Goal: Task Accomplishment & Management: Manage account settings

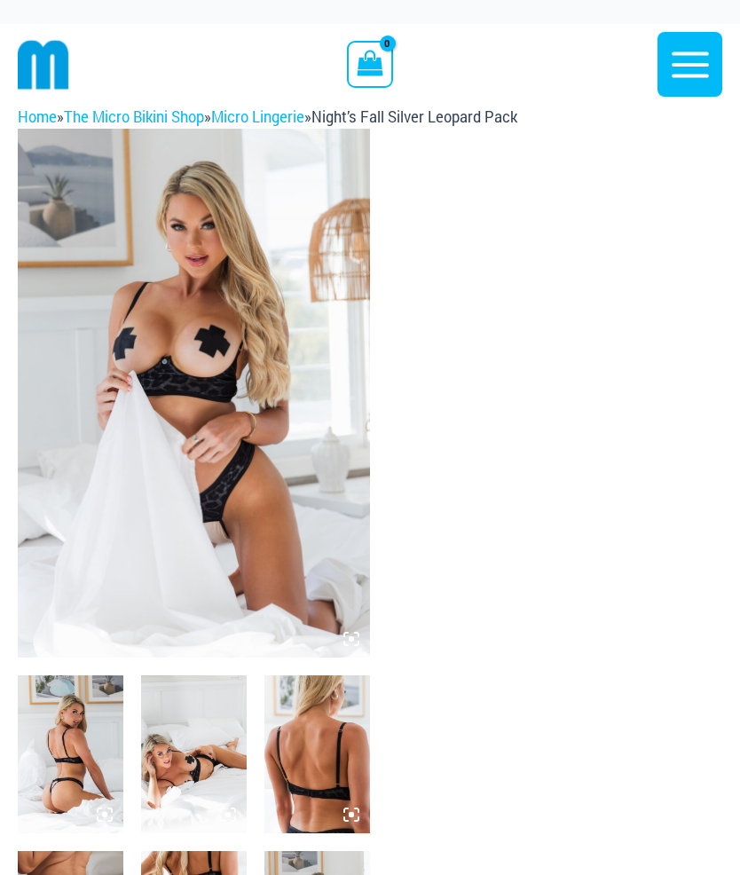
click at [289, 357] on img at bounding box center [194, 393] width 352 height 529
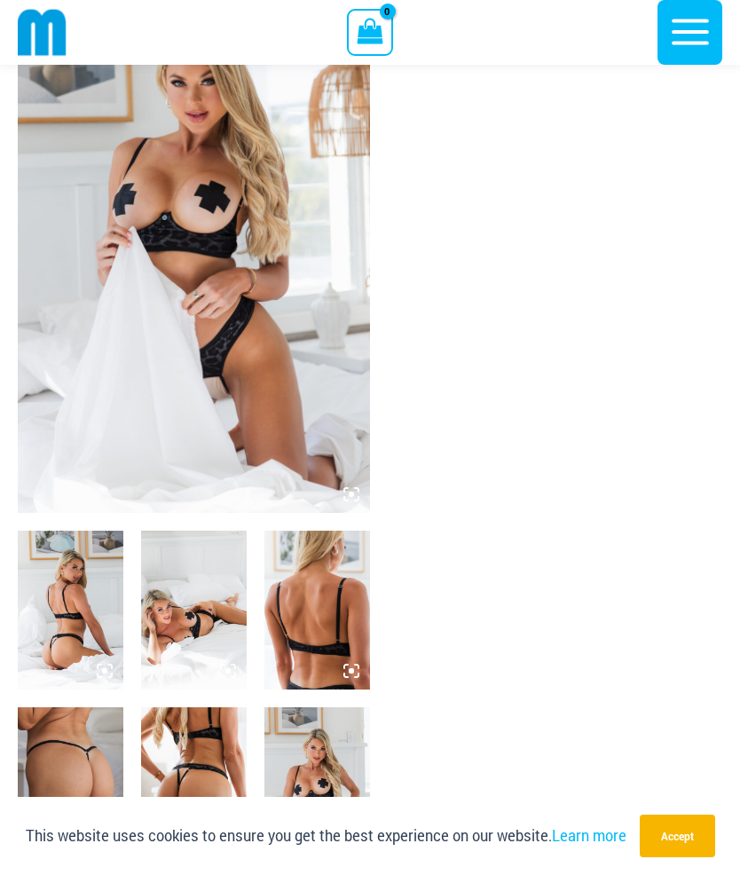
scroll to position [138, 0]
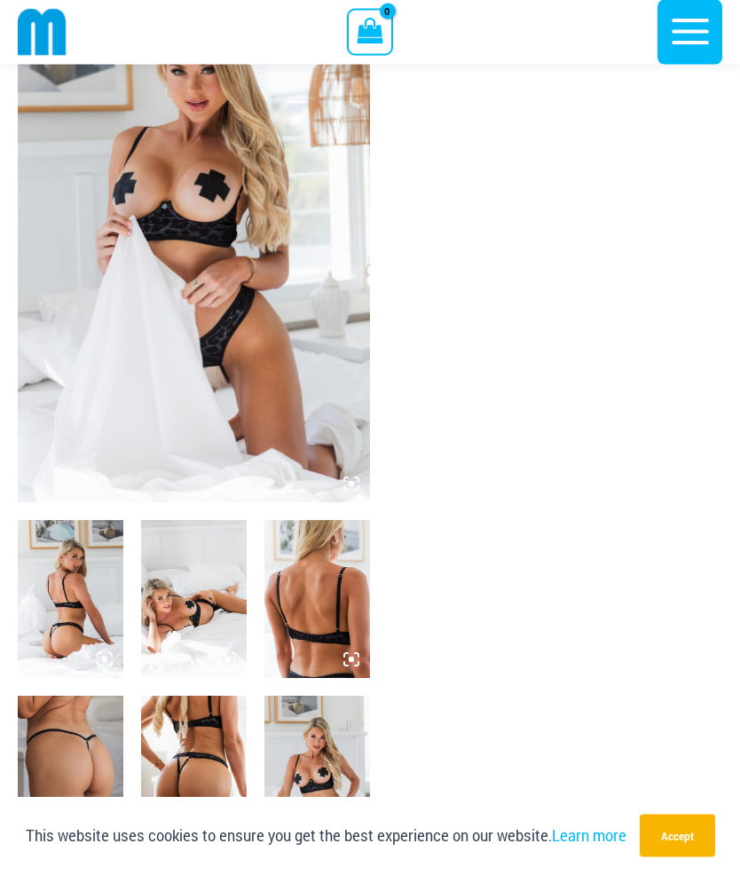
click at [690, 857] on button "Accept" at bounding box center [677, 835] width 75 height 43
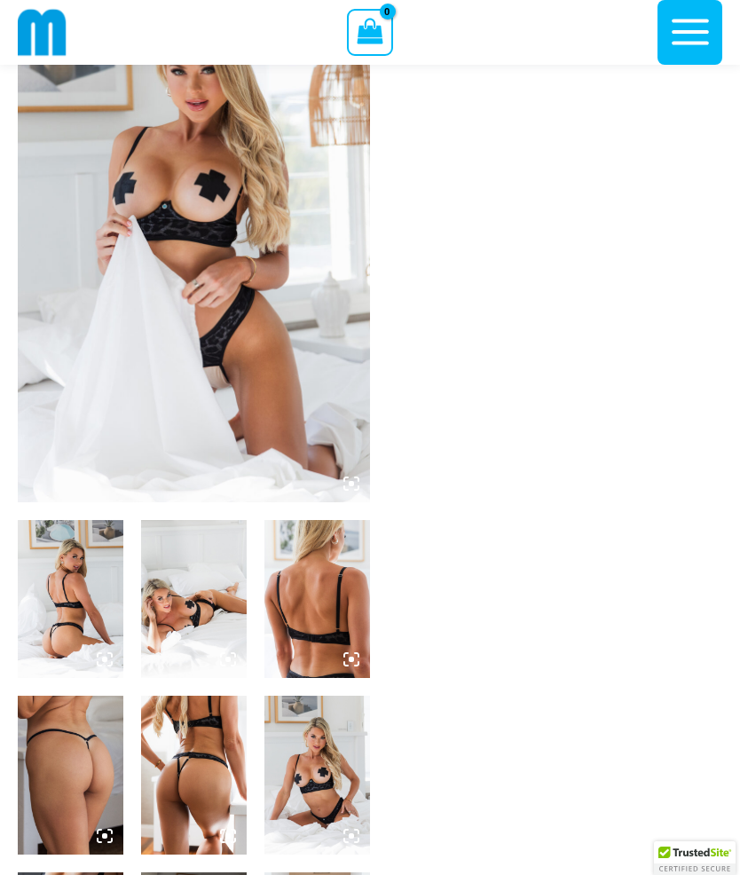
click at [83, 590] on img at bounding box center [71, 599] width 106 height 158
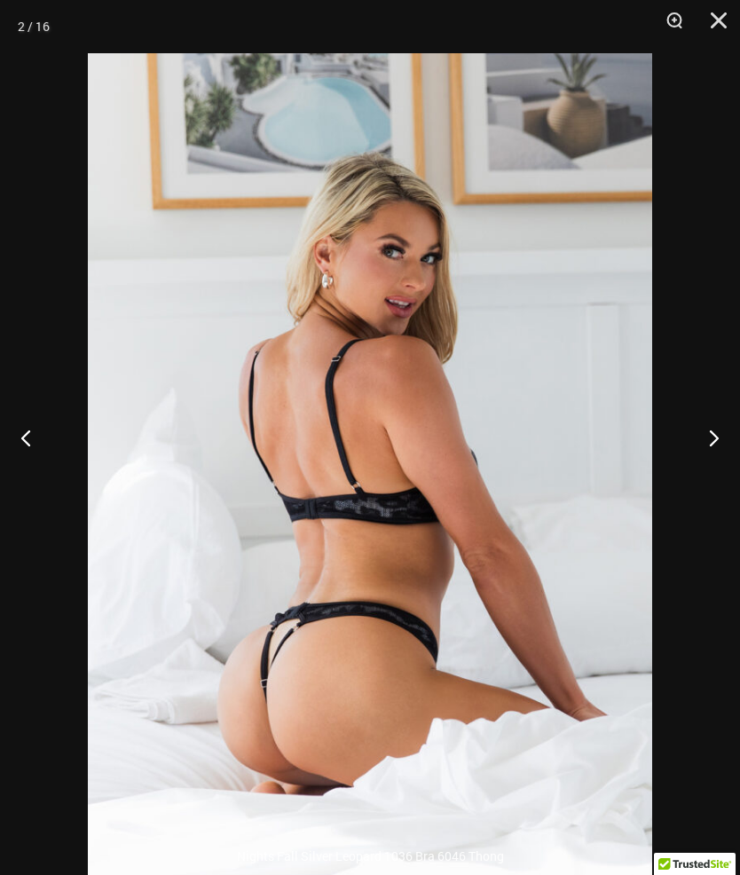
click at [708, 482] on button "Next" at bounding box center [706, 437] width 67 height 89
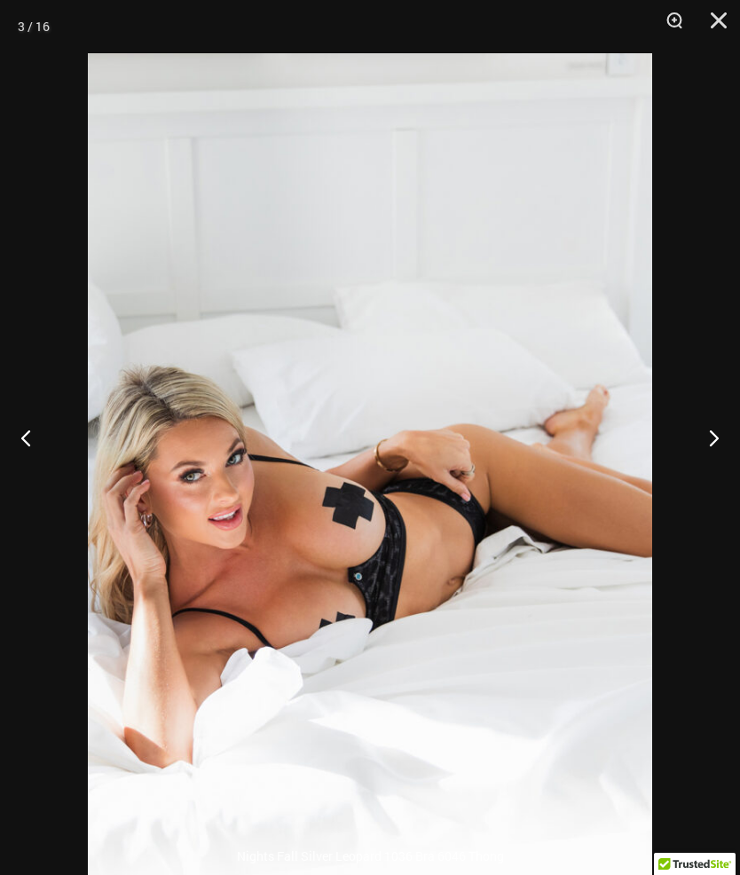
click at [716, 482] on button "Next" at bounding box center [706, 437] width 67 height 89
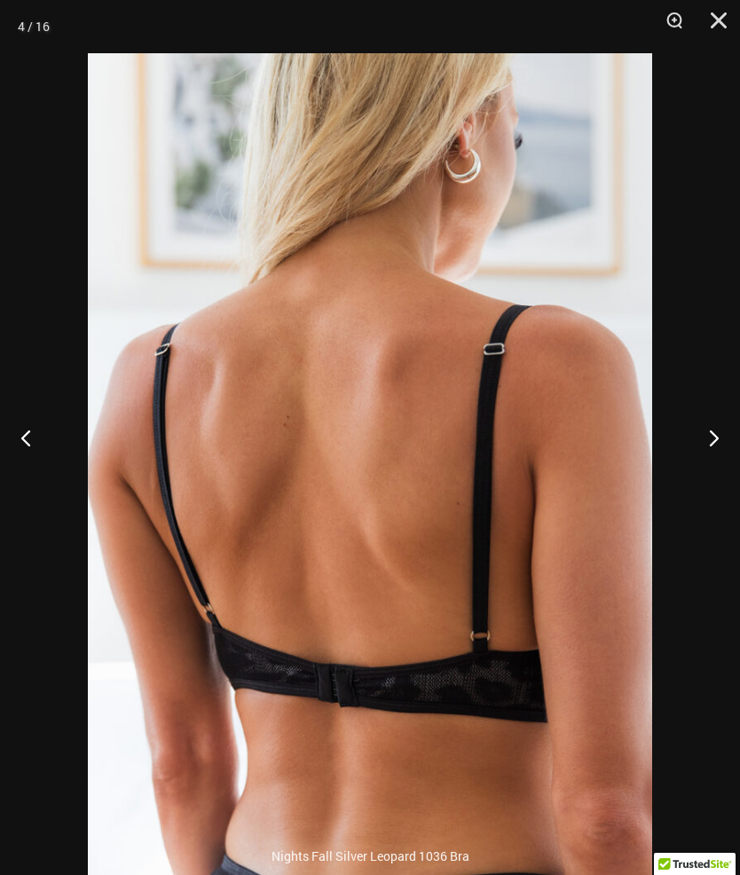
click at [701, 482] on button "Next" at bounding box center [706, 437] width 67 height 89
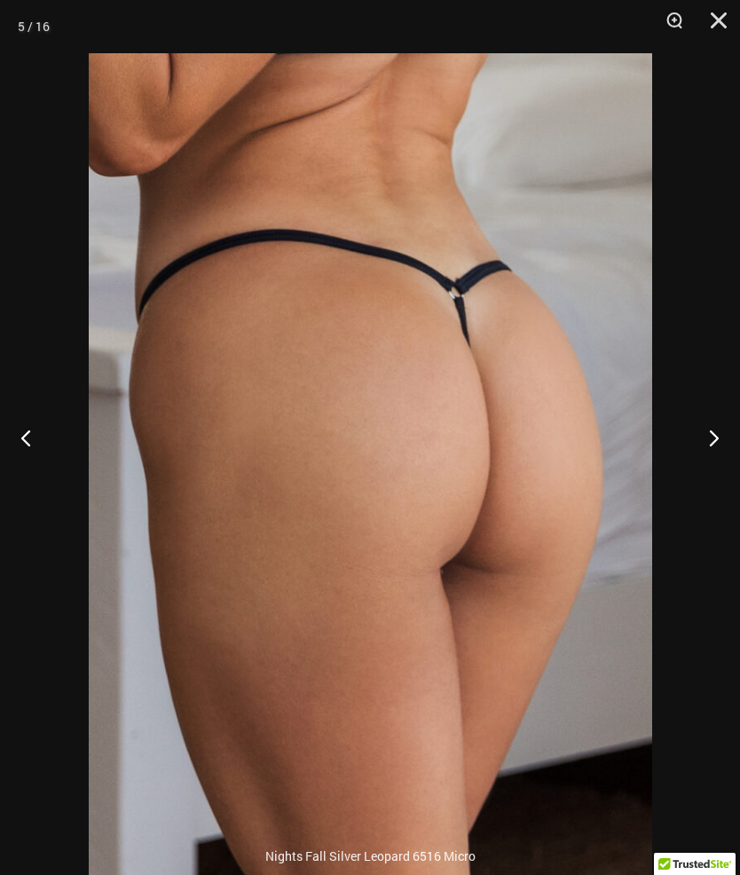
click at [709, 476] on button "Next" at bounding box center [706, 437] width 67 height 89
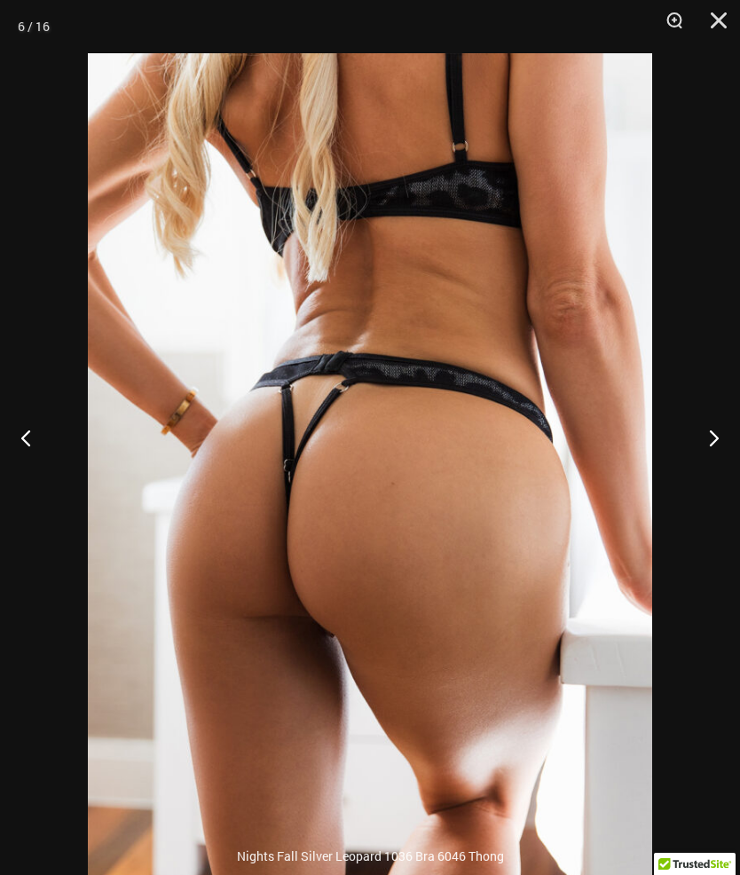
click at [706, 482] on button "Next" at bounding box center [706, 437] width 67 height 89
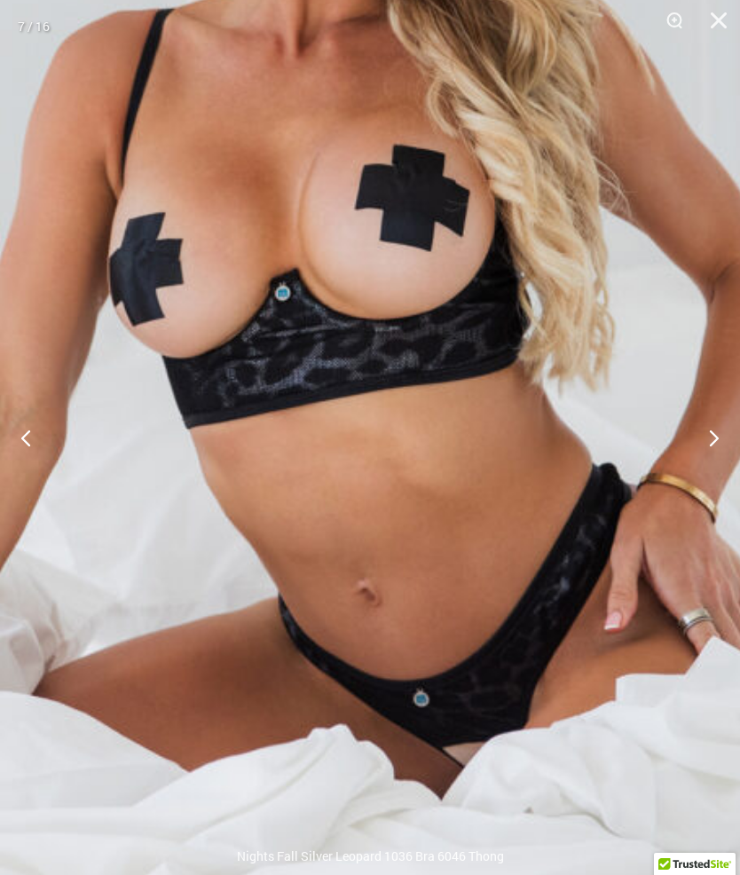
click at [716, 465] on button "Next" at bounding box center [706, 437] width 67 height 89
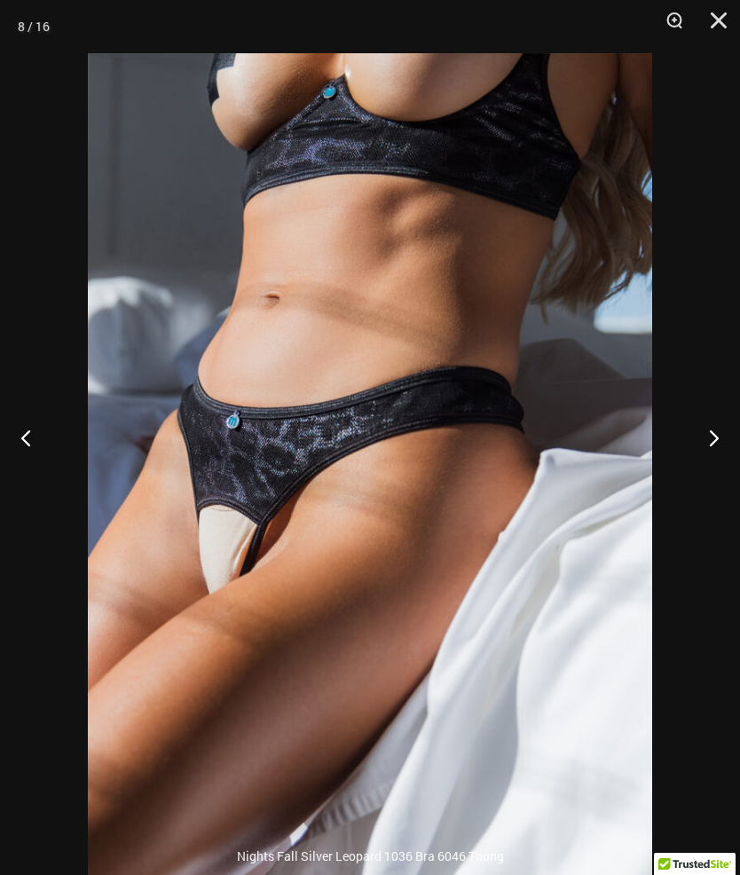
click at [37, 472] on button "Previous" at bounding box center [33, 437] width 67 height 89
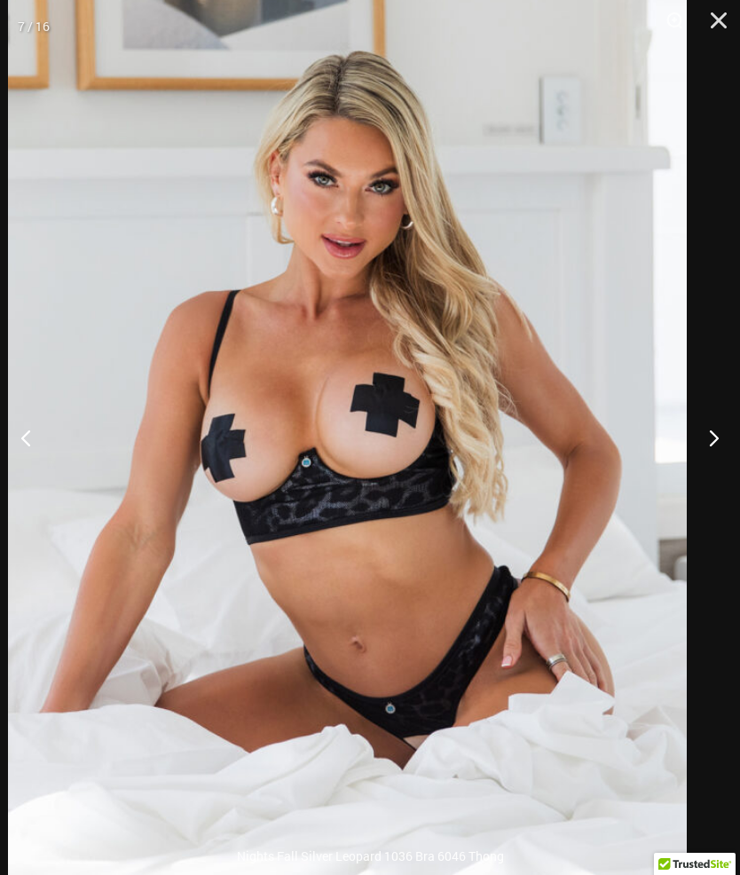
click at [720, 478] on button "Next" at bounding box center [706, 437] width 67 height 89
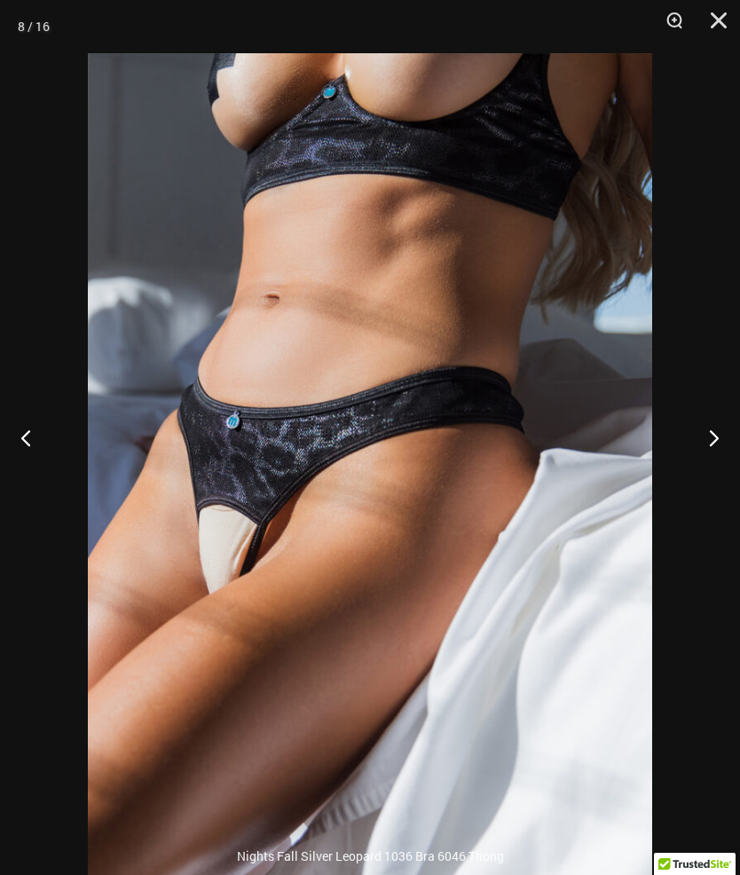
click at [716, 482] on button "Next" at bounding box center [706, 437] width 67 height 89
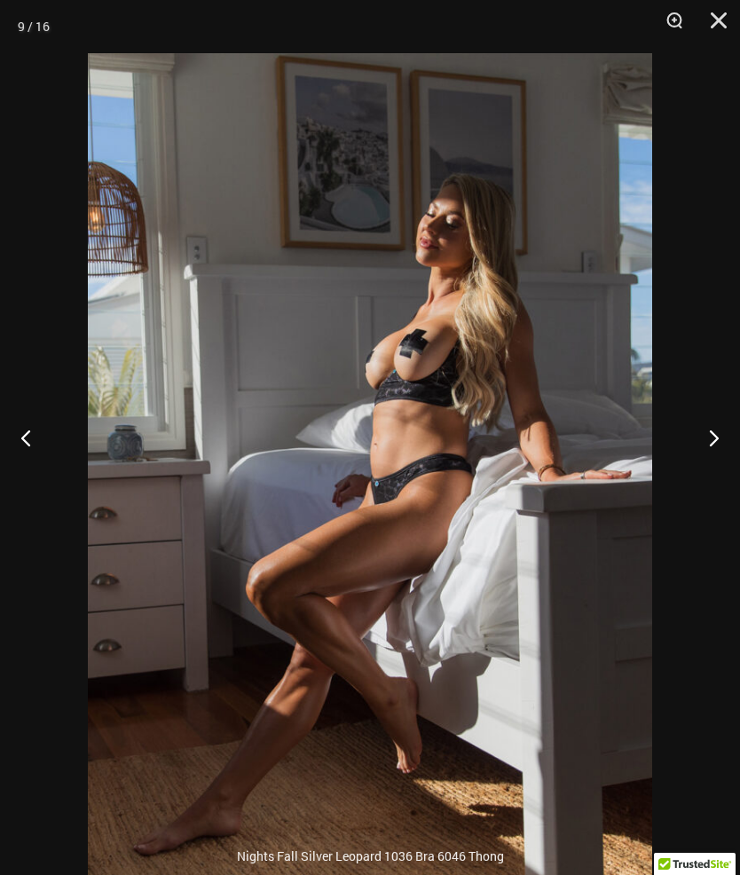
click at [712, 482] on button "Next" at bounding box center [706, 437] width 67 height 89
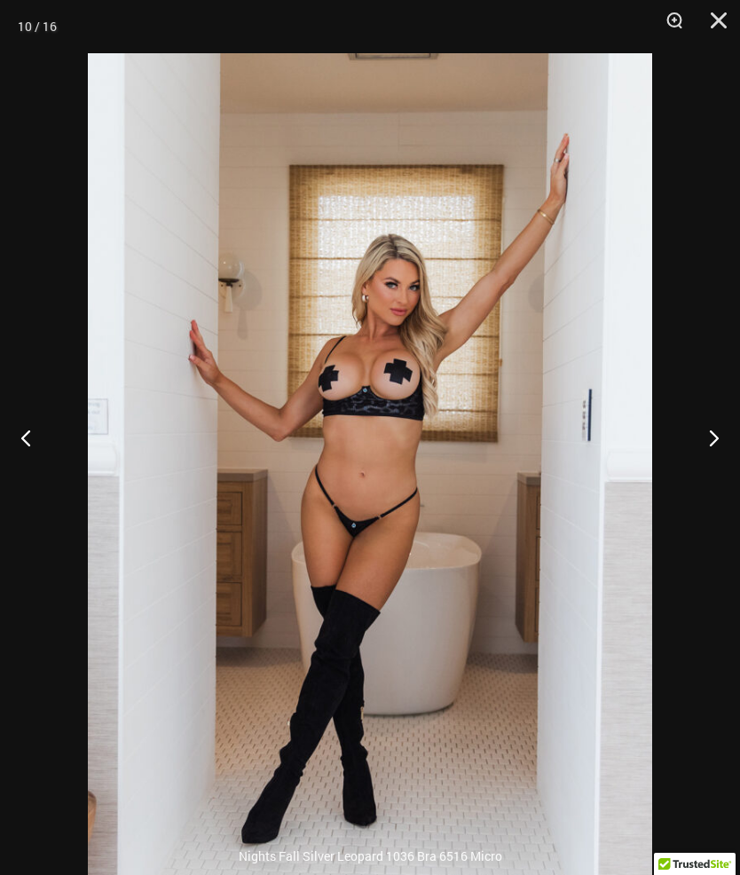
click at [720, 470] on button "Next" at bounding box center [706, 437] width 67 height 89
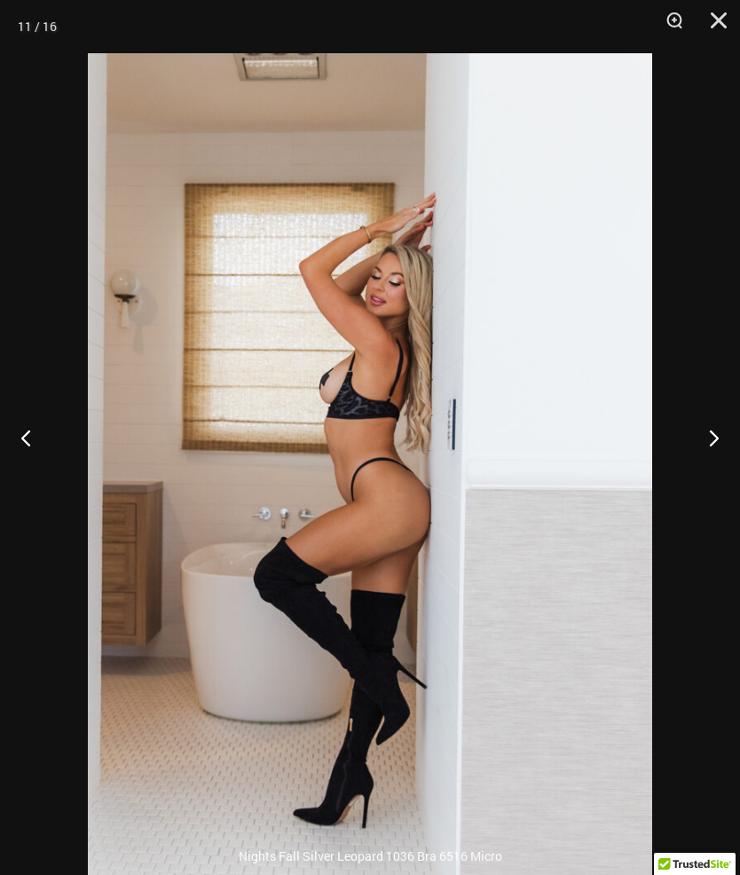
click at [713, 481] on button "Next" at bounding box center [706, 437] width 67 height 89
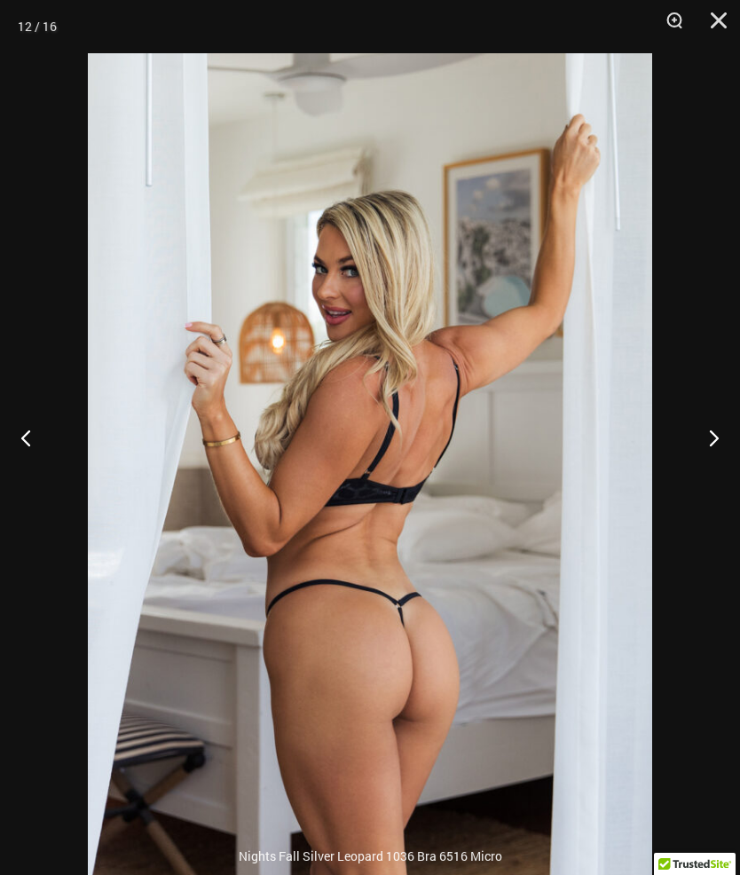
click at [706, 482] on button "Next" at bounding box center [706, 437] width 67 height 89
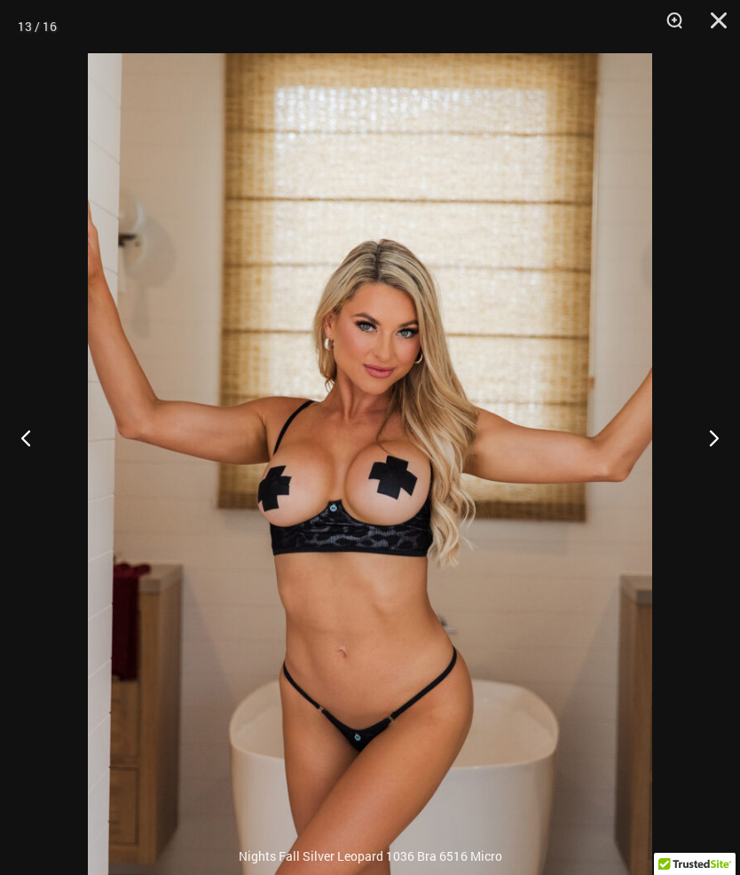
click at [704, 478] on button "Next" at bounding box center [706, 437] width 67 height 89
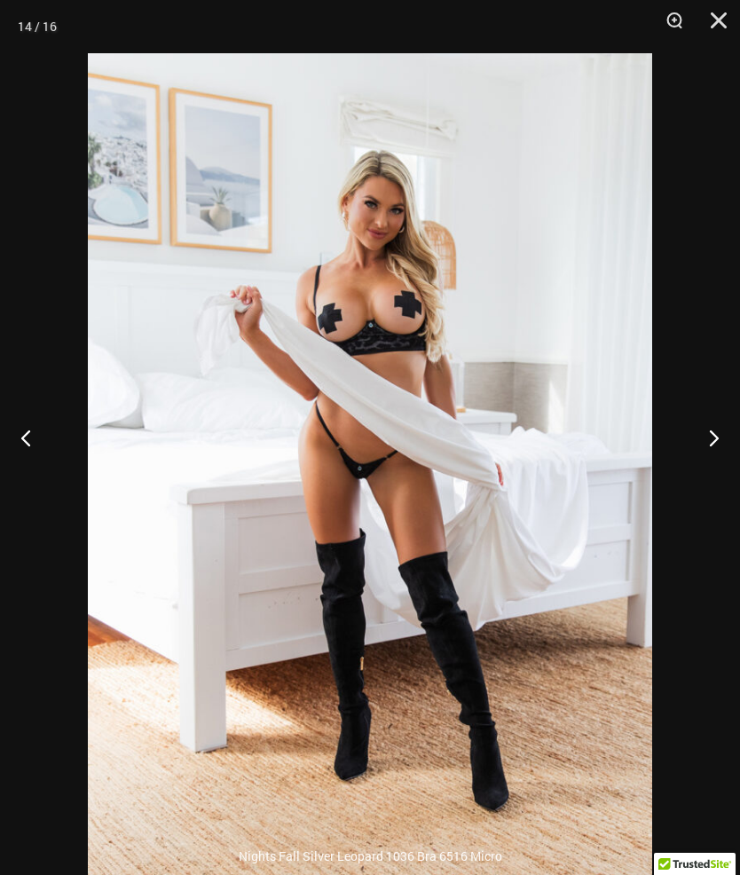
click at [704, 472] on button "Next" at bounding box center [706, 437] width 67 height 89
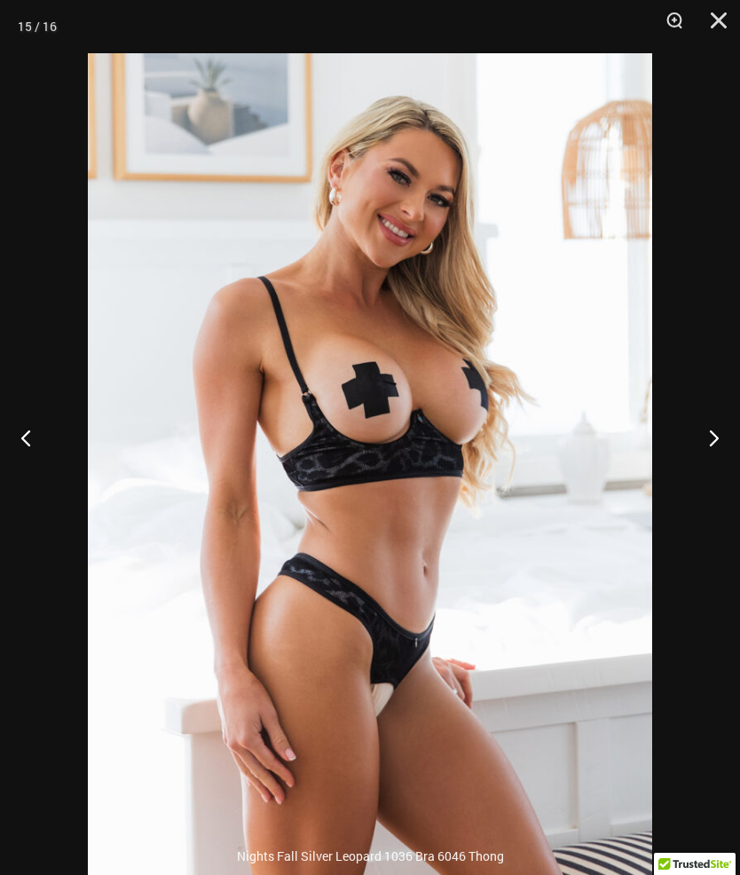
click at [711, 476] on button "Next" at bounding box center [706, 437] width 67 height 89
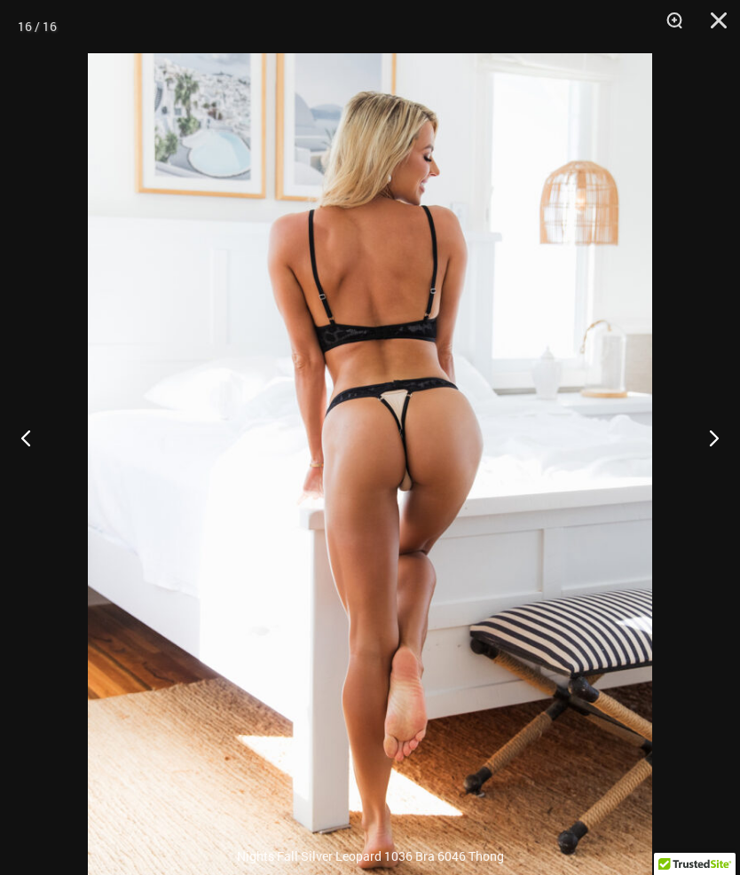
click at [704, 468] on button "Next" at bounding box center [706, 437] width 67 height 89
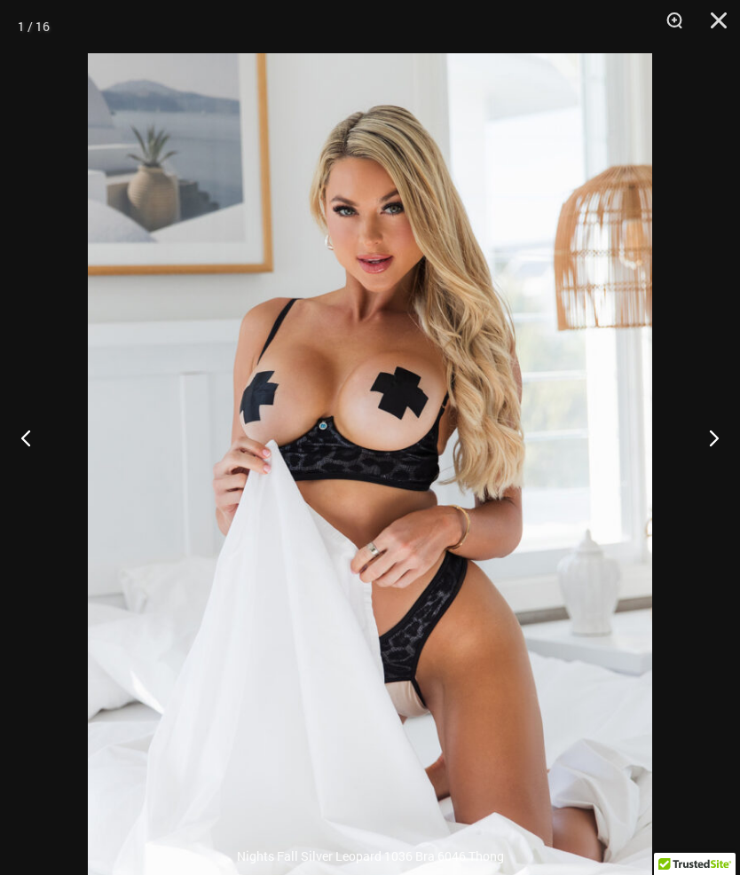
click at [700, 482] on button "Next" at bounding box center [706, 437] width 67 height 89
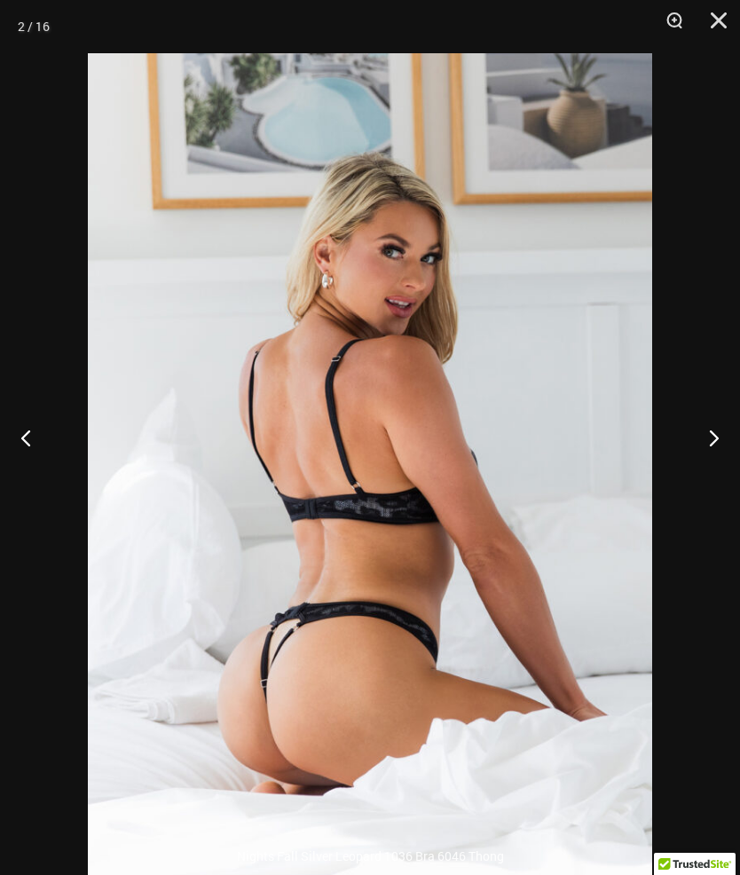
click at [693, 482] on button "Next" at bounding box center [706, 437] width 67 height 89
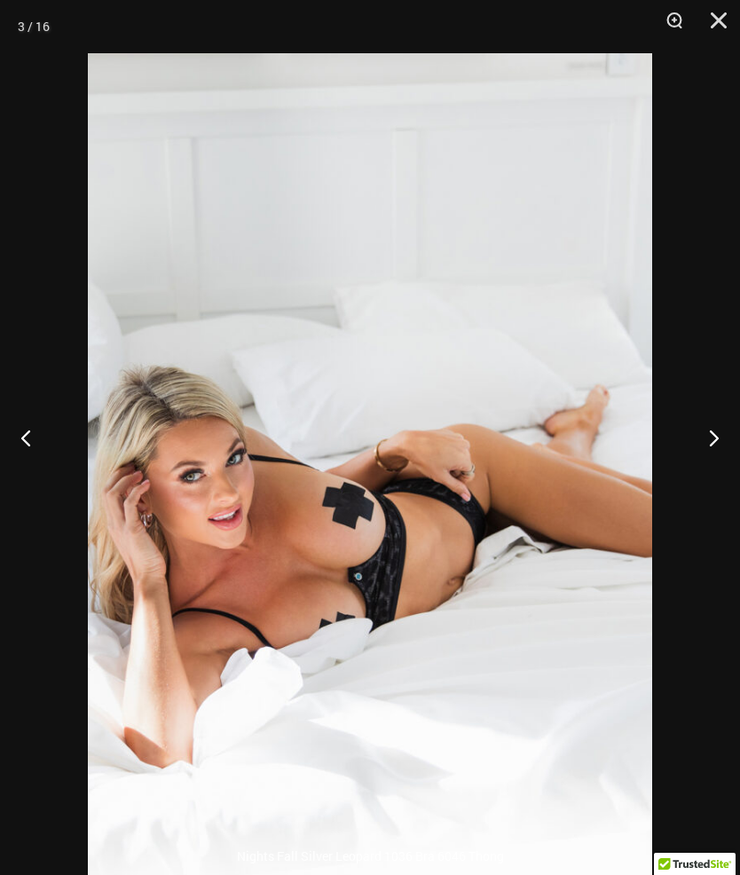
click at [689, 482] on button "Next" at bounding box center [706, 437] width 67 height 89
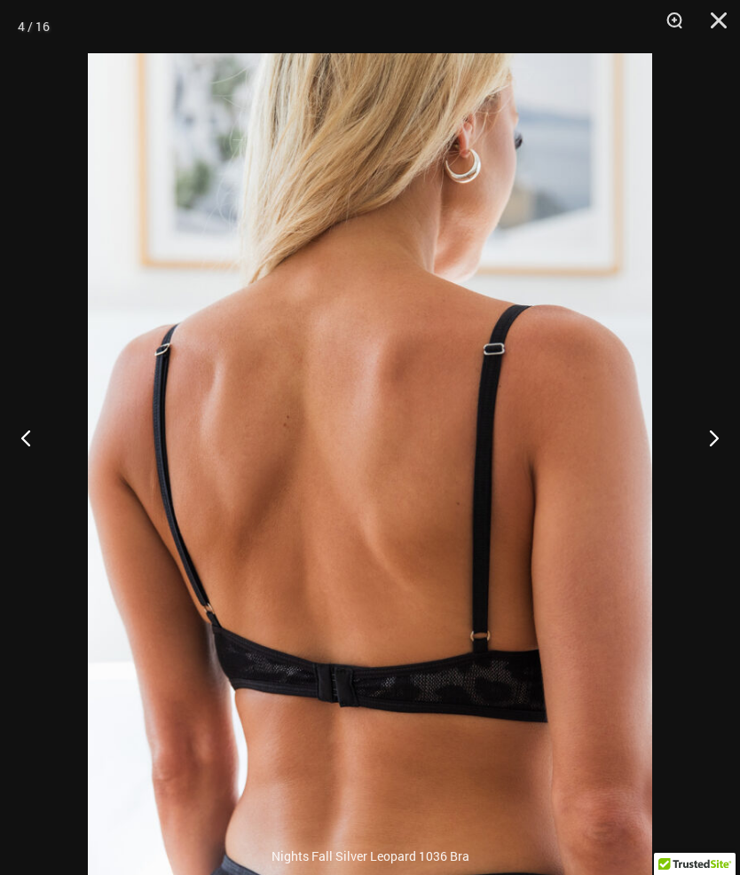
click at [687, 482] on button "Next" at bounding box center [706, 437] width 67 height 89
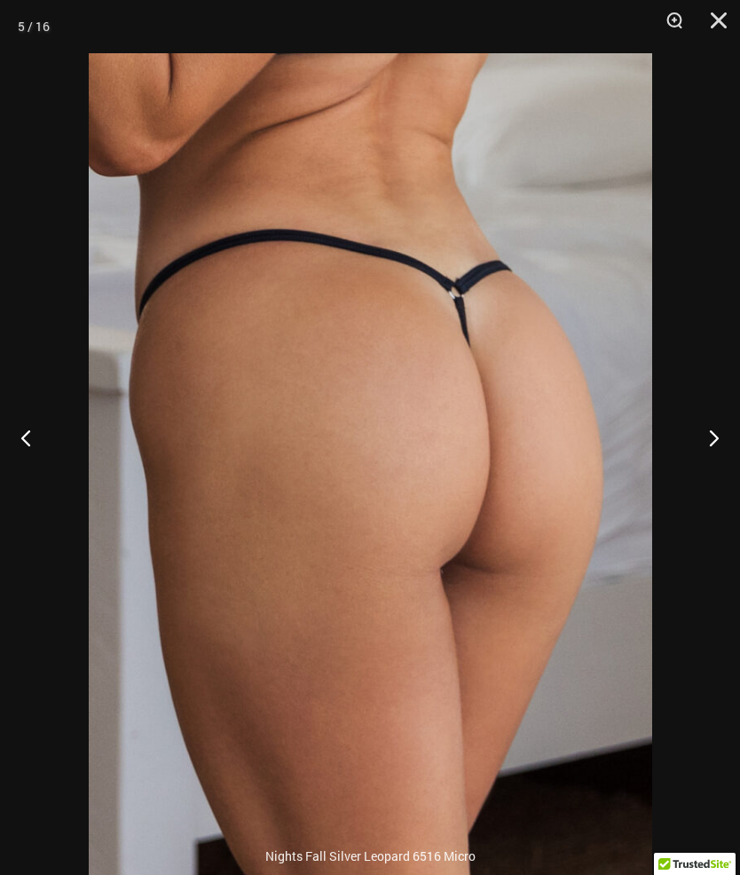
click at [717, 29] on button "Close" at bounding box center [712, 26] width 44 height 53
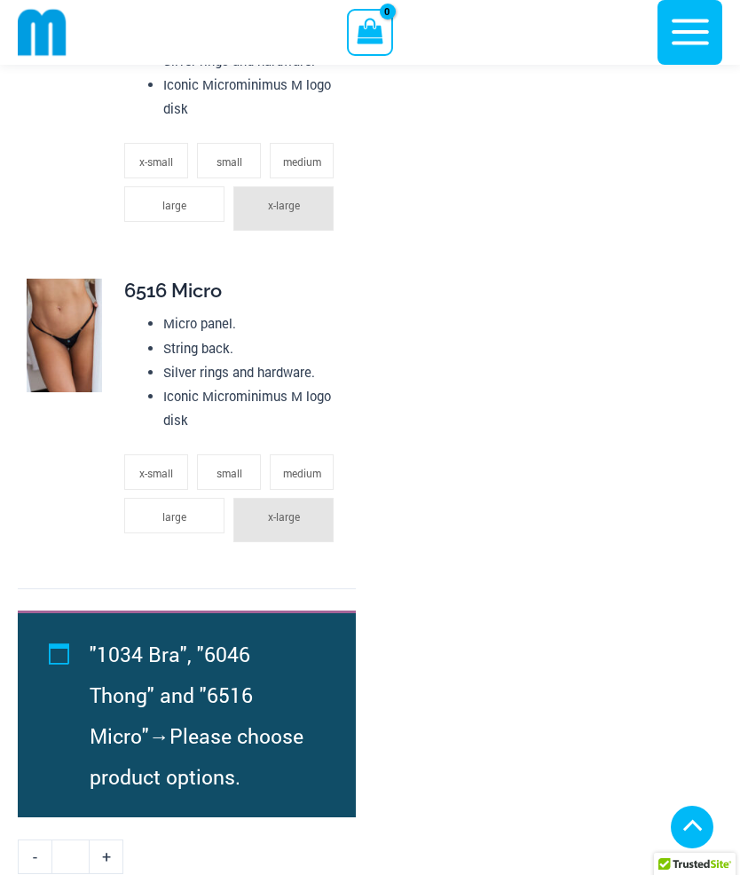
scroll to position [2750, 0]
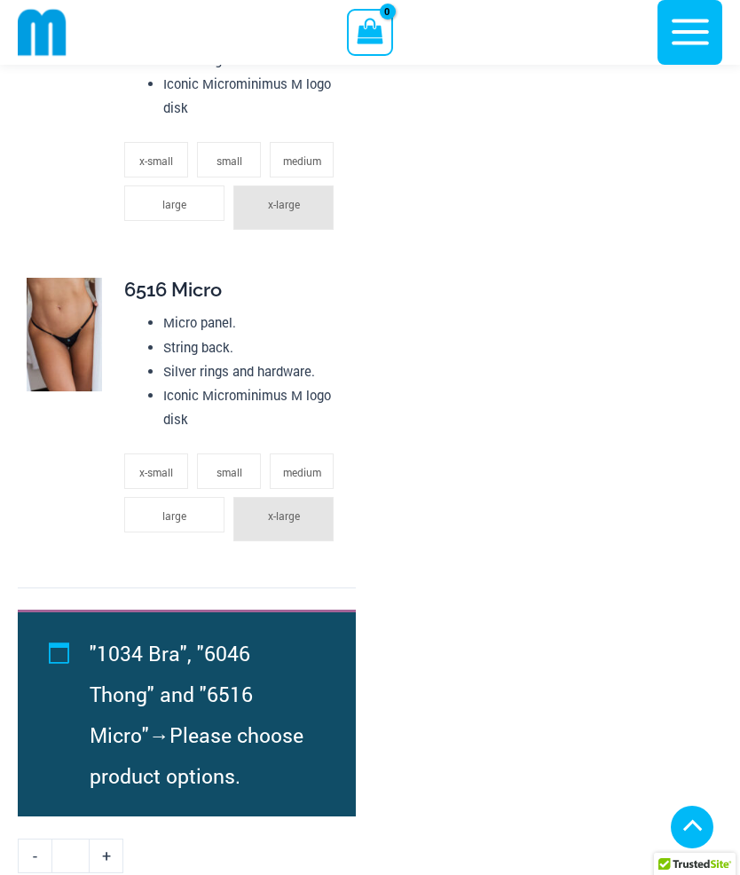
click at [304, 506] on li "x-large" at bounding box center [283, 519] width 100 height 44
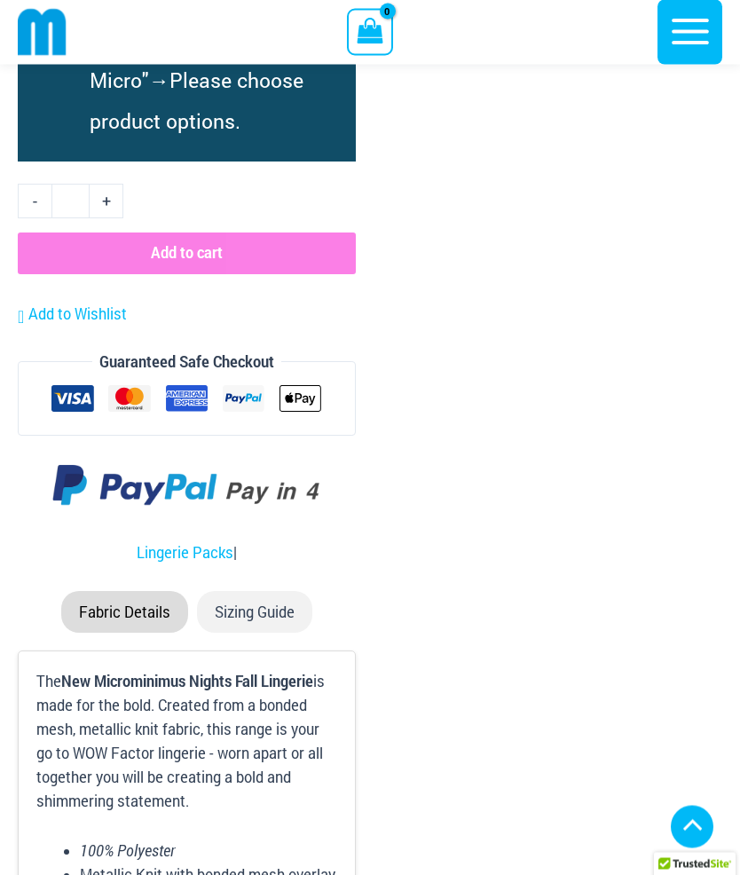
click at [284, 609] on li "Sizing Guide" at bounding box center [254, 613] width 115 height 42
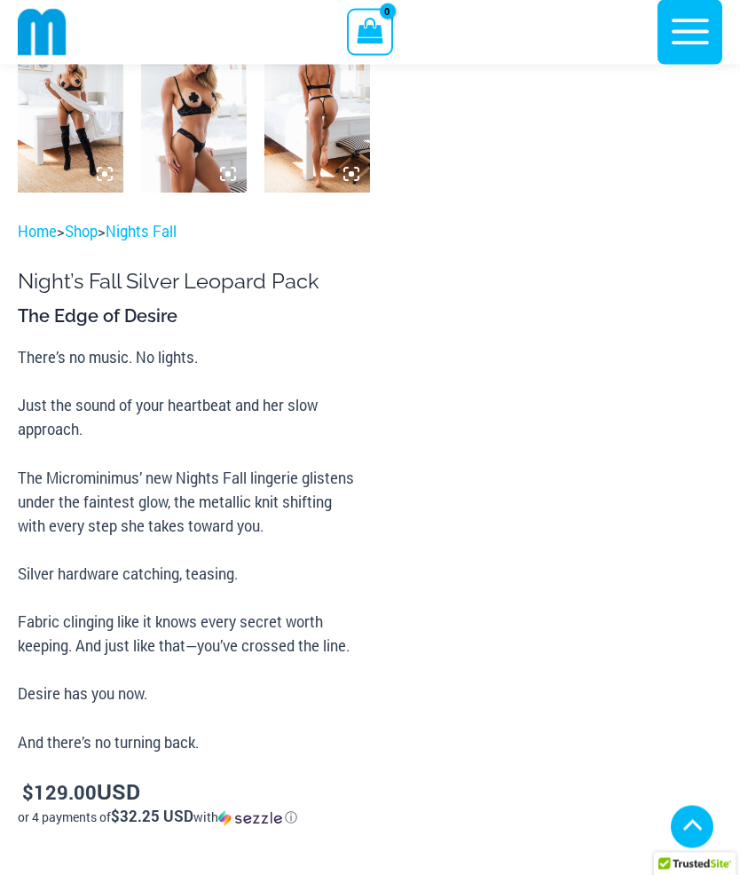
scroll to position [1329, 0]
click at [384, 35] on icon "View Shopping Cart, empty" at bounding box center [370, 29] width 30 height 35
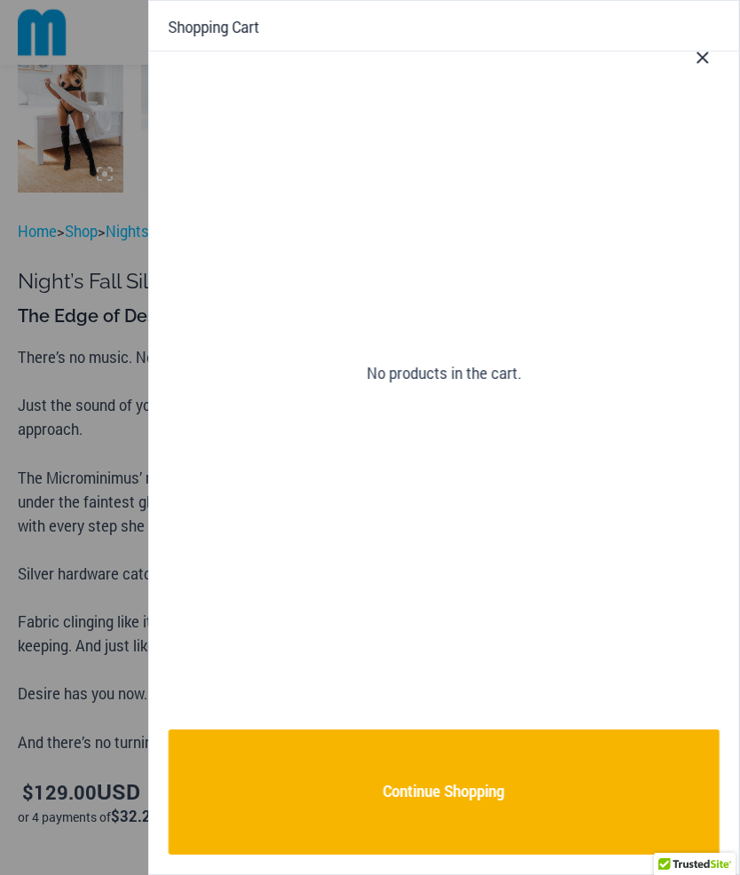
click at [713, 56] on button "Close Cart Drawer" at bounding box center [702, 54] width 73 height 80
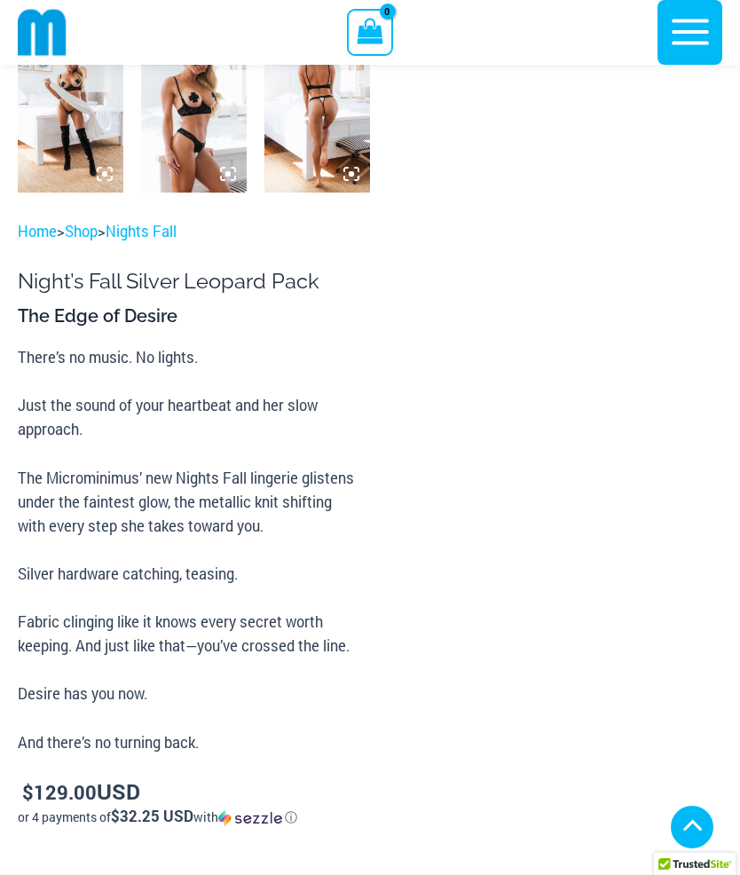
click at [696, 33] on icon "button" at bounding box center [690, 33] width 37 height 26
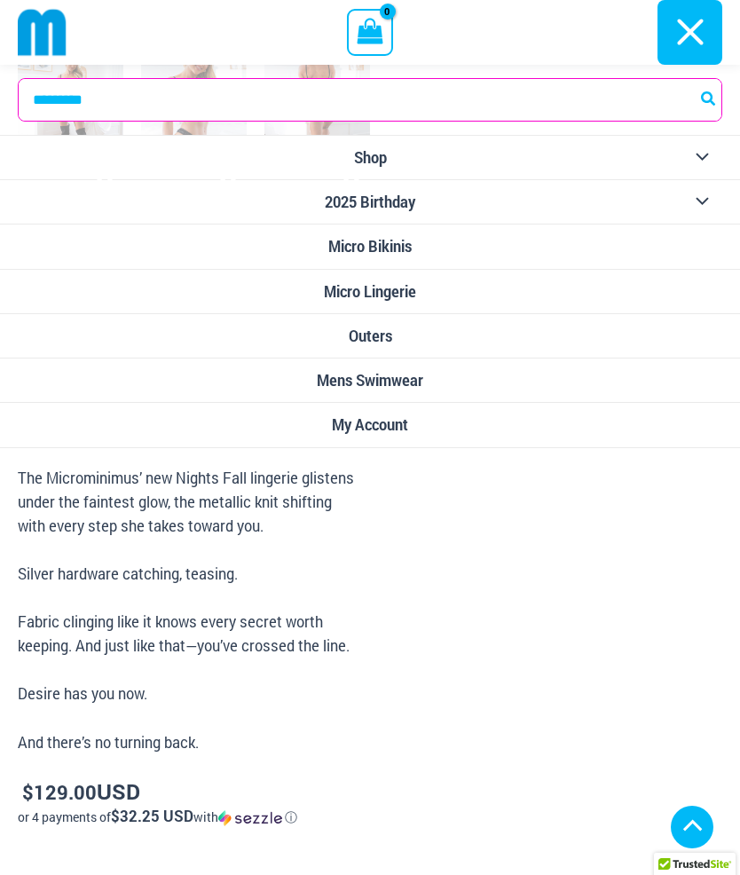
click at [429, 427] on link "My Account" at bounding box center [370, 425] width 740 height 44
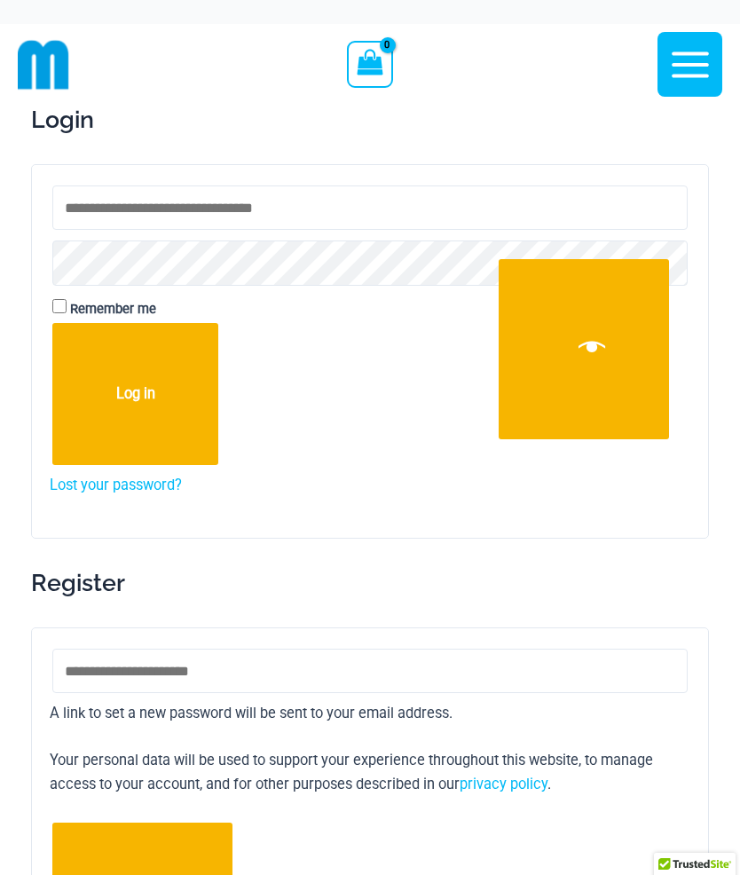
click at [606, 352] on button "Show password" at bounding box center [584, 349] width 170 height 180
type input "**********"
click at [159, 402] on button "Log in" at bounding box center [135, 394] width 166 height 142
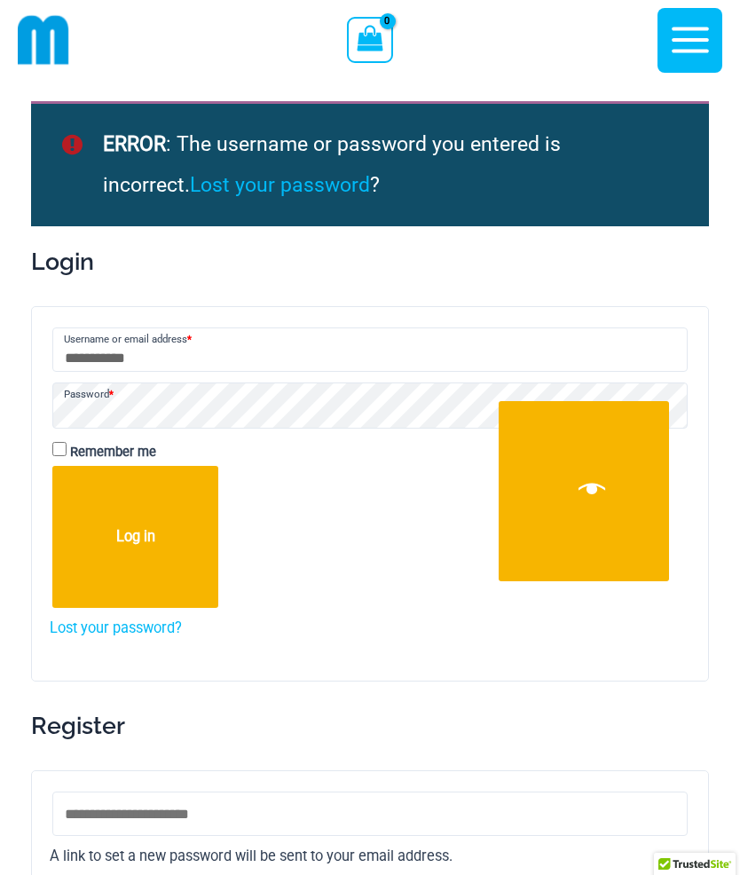
click at [160, 543] on button "Log in" at bounding box center [135, 537] width 166 height 142
click at [165, 542] on button "Log in" at bounding box center [135, 537] width 166 height 142
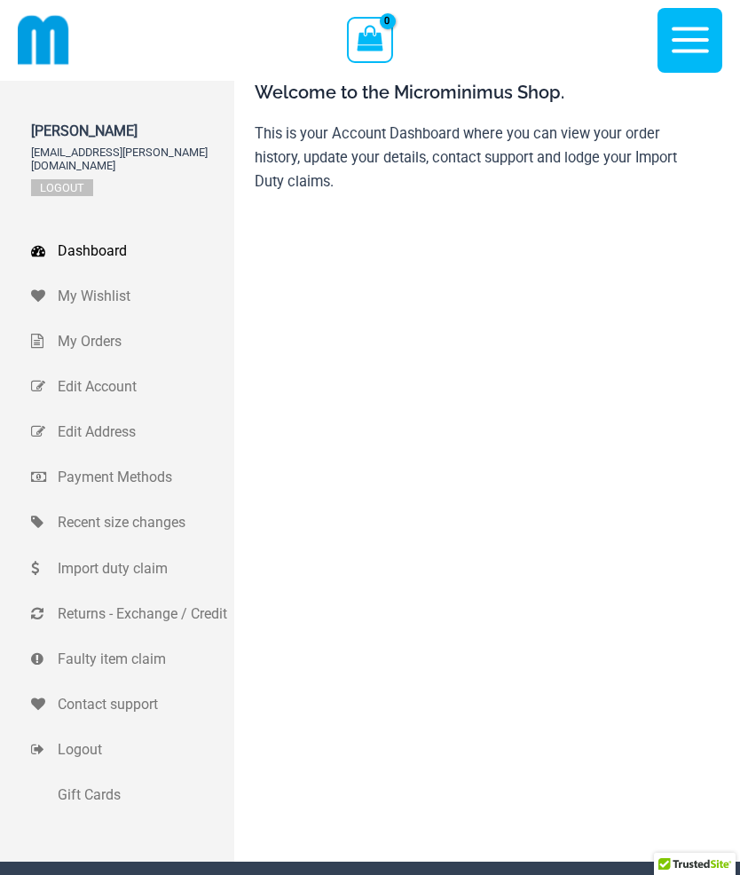
click at [116, 284] on span "My Wishlist" at bounding box center [144, 296] width 172 height 24
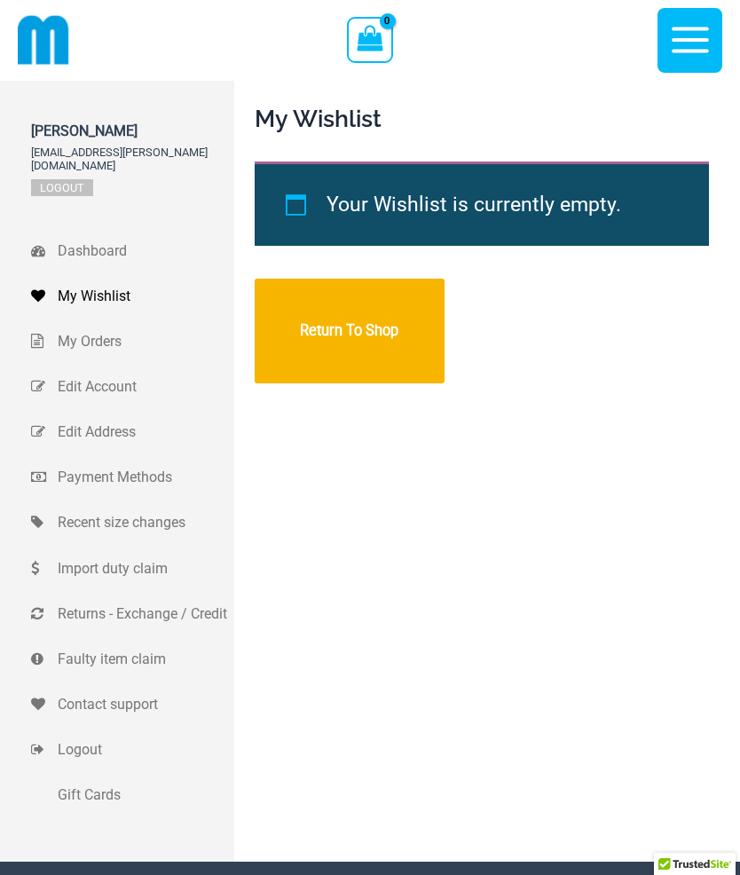
click at [121, 329] on span "My Orders" at bounding box center [144, 341] width 172 height 24
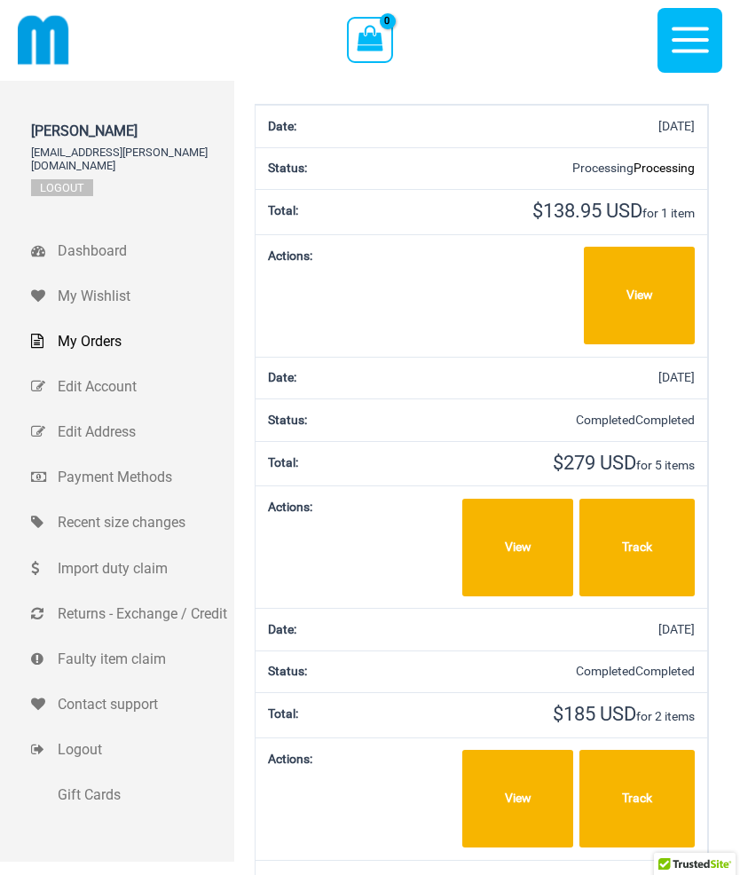
click at [166, 602] on span "Returns - Exchange / Credit" at bounding box center [144, 614] width 172 height 24
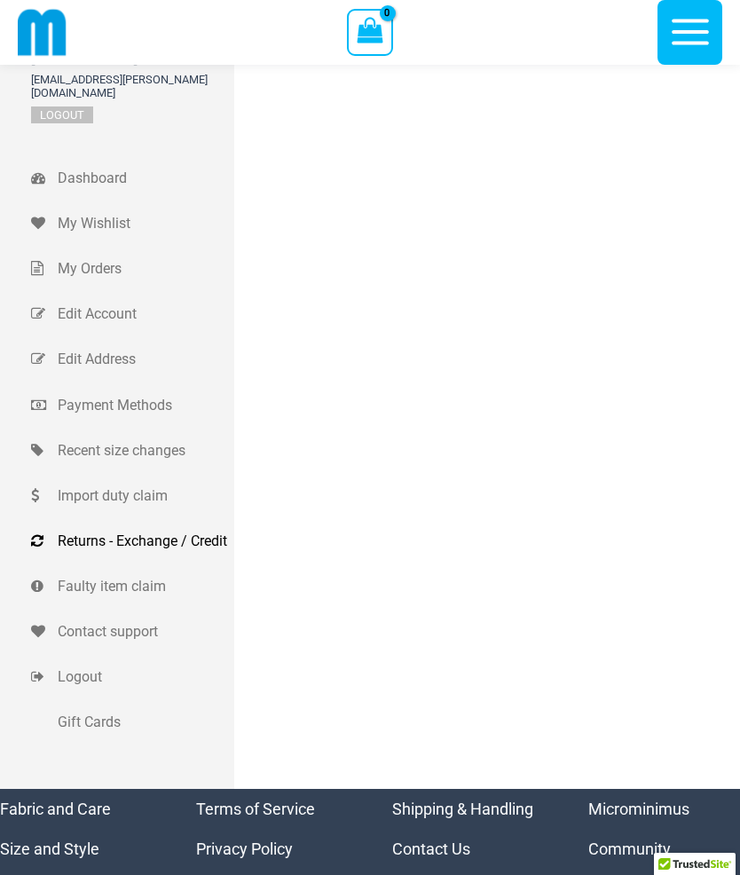
scroll to position [55, 0]
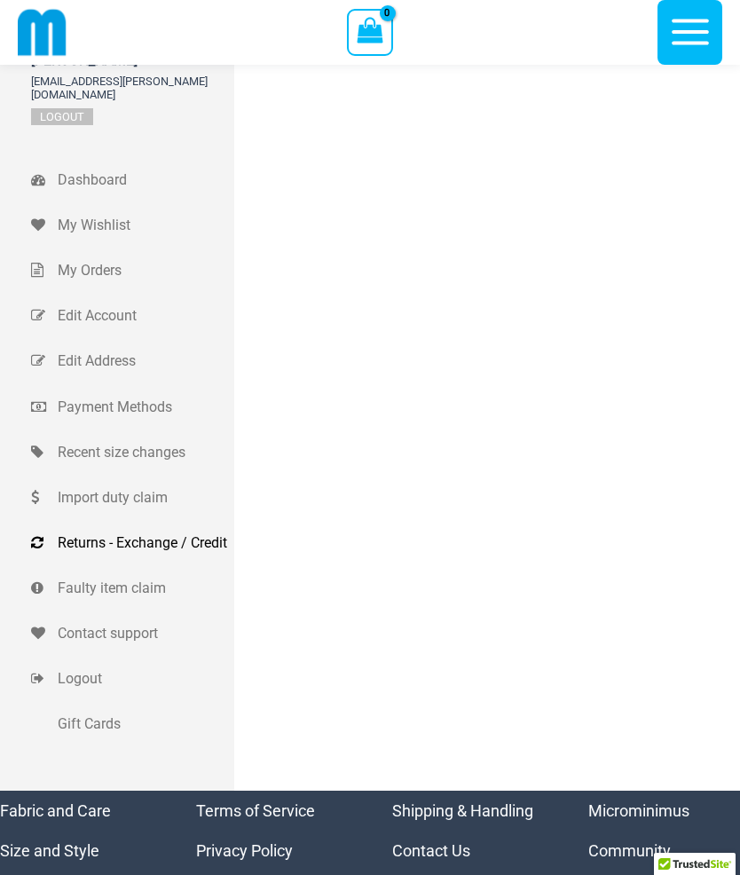
click at [114, 168] on span "Dashboard" at bounding box center [144, 180] width 172 height 24
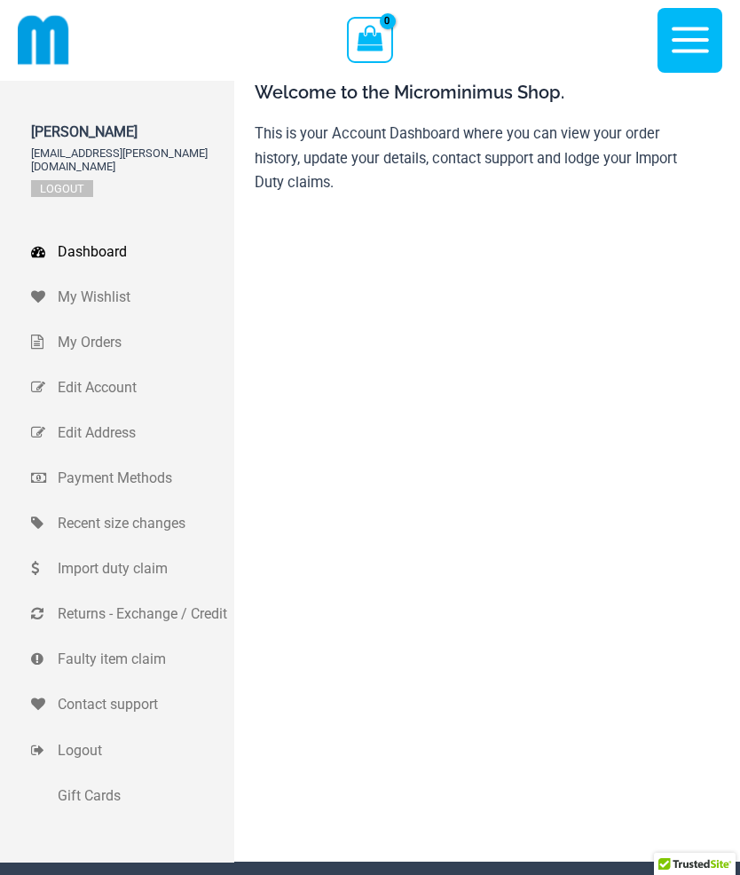
click at [112, 284] on span "My Wishlist" at bounding box center [144, 296] width 172 height 24
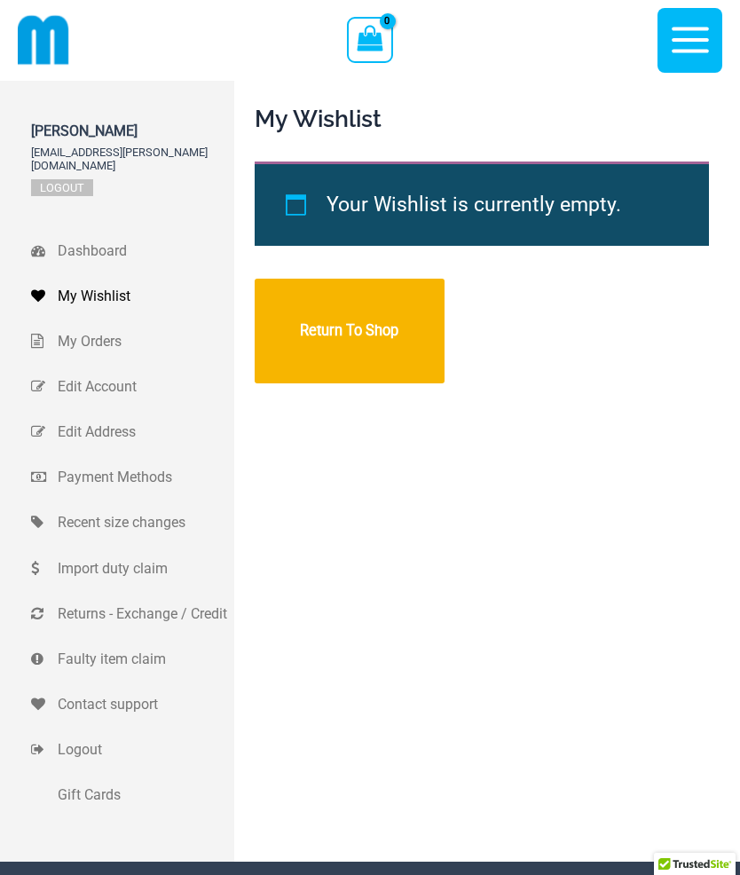
click at [175, 510] on span "Recent size changes" at bounding box center [144, 522] width 172 height 24
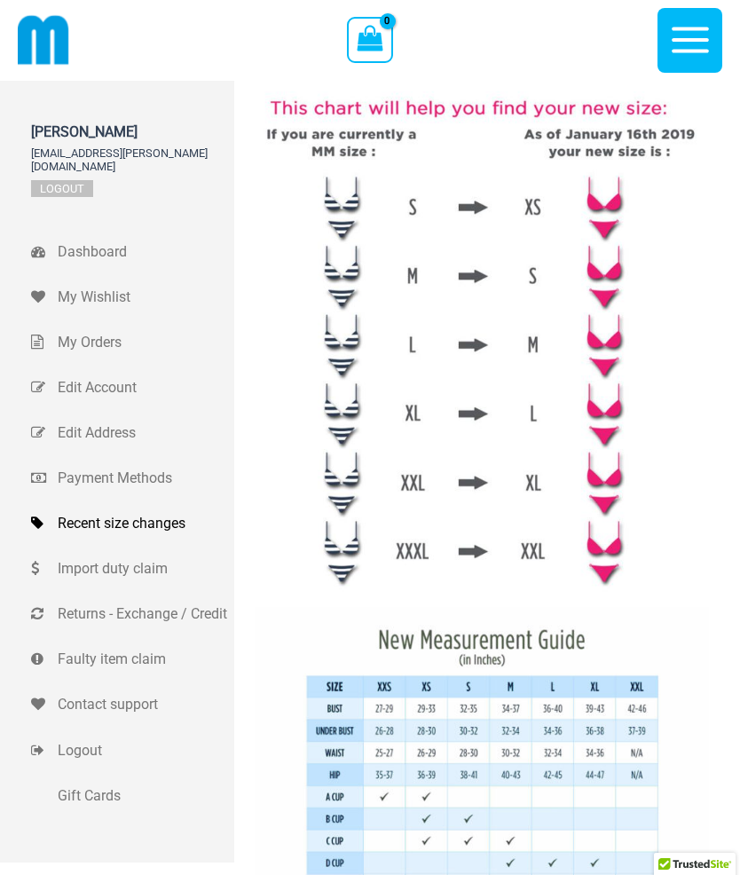
click at [688, 43] on icon "button" at bounding box center [690, 40] width 44 height 44
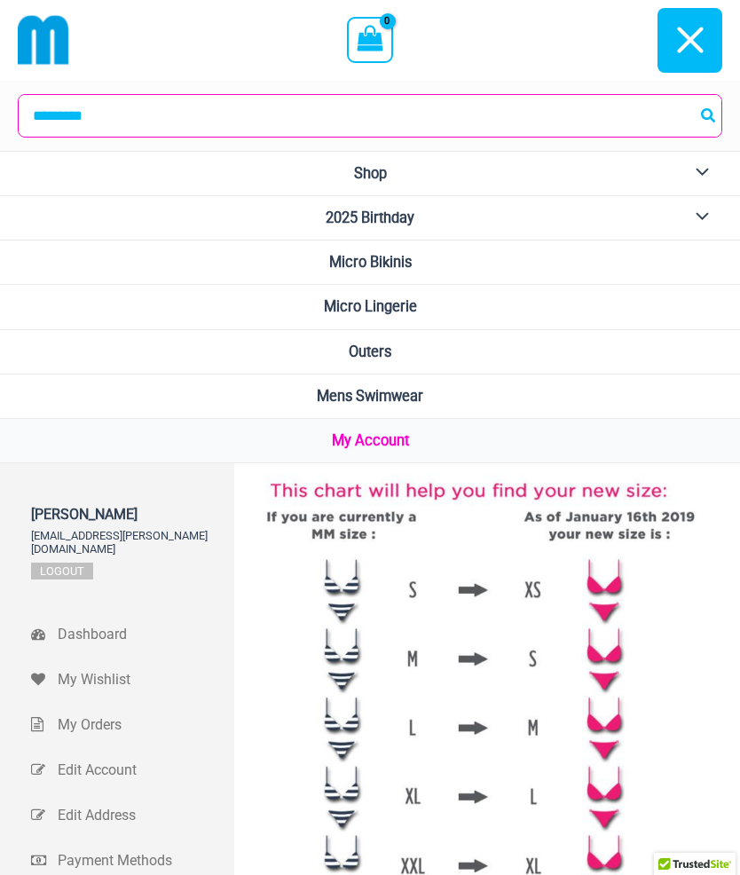
click at [45, 55] on img at bounding box center [43, 39] width 51 height 51
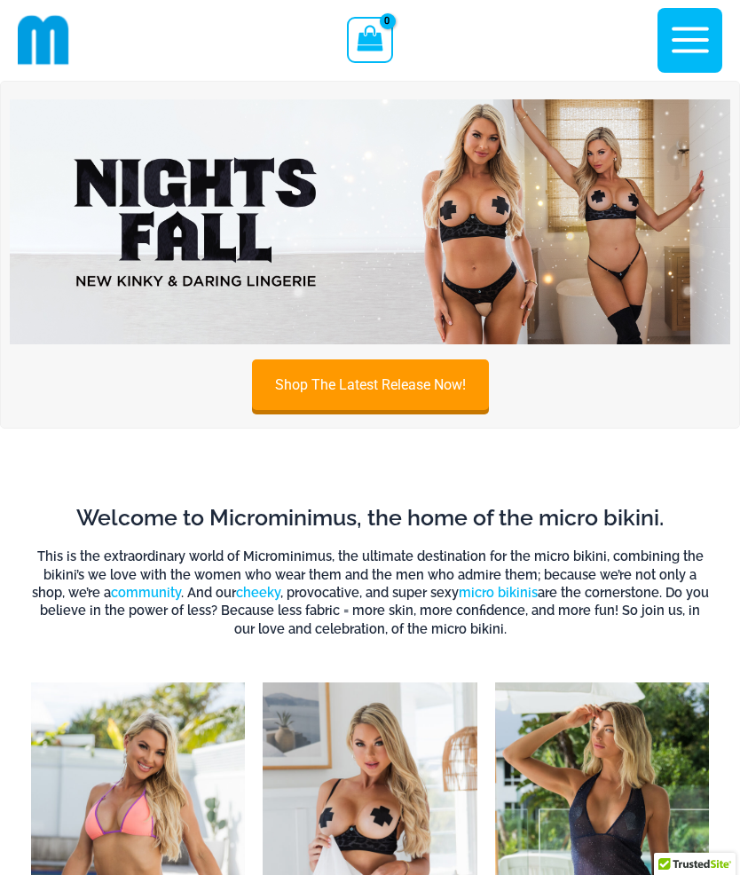
click at [705, 35] on icon "button" at bounding box center [690, 40] width 44 height 44
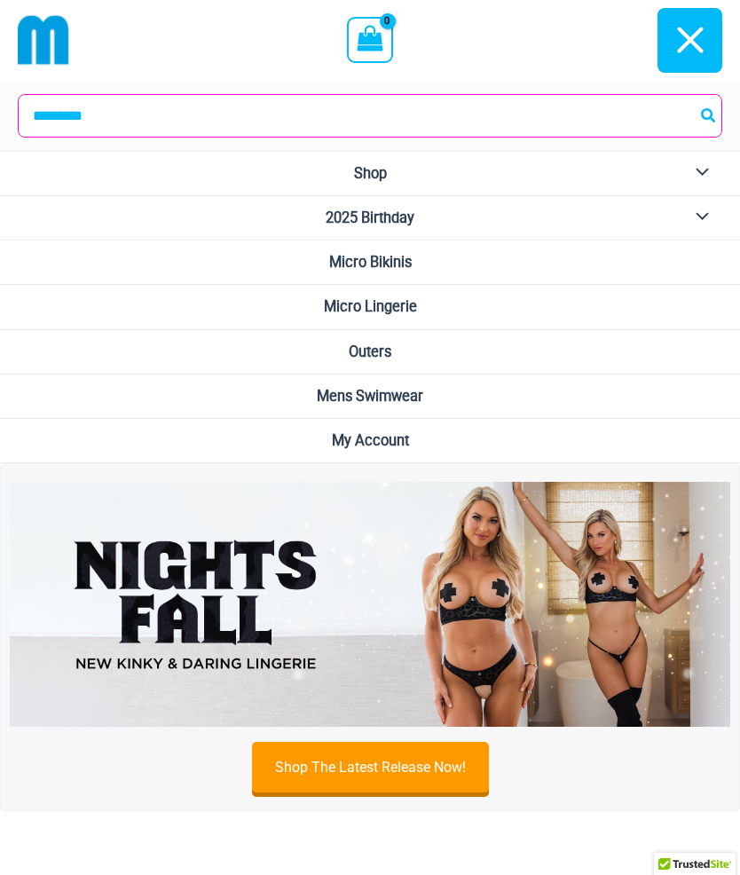
click at [705, 171] on button "Menu Toggle" at bounding box center [697, 173] width 49 height 43
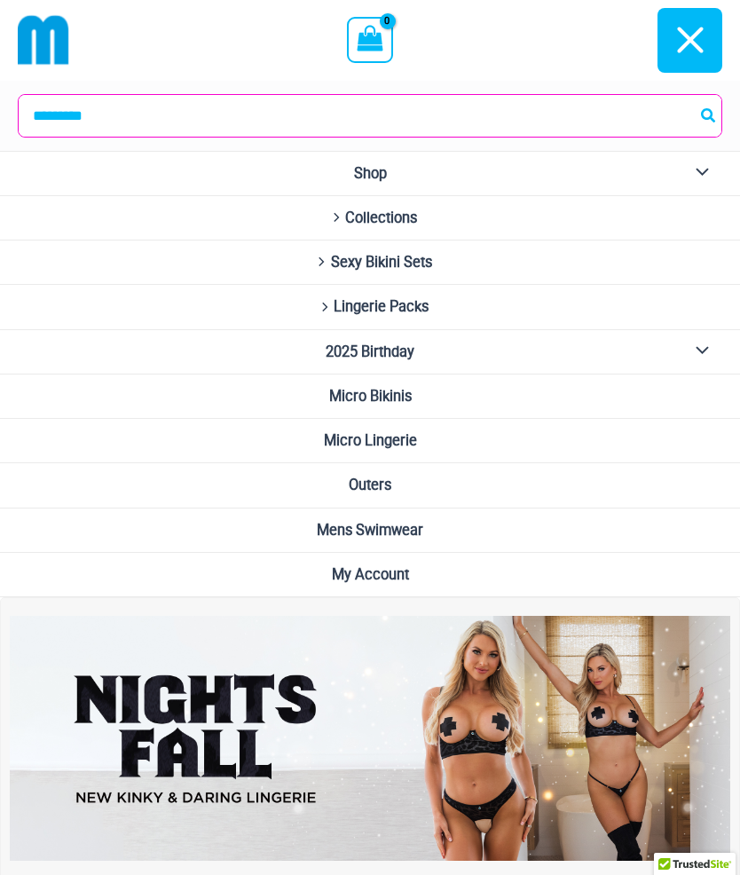
click at [391, 582] on link "My Account" at bounding box center [370, 575] width 740 height 44
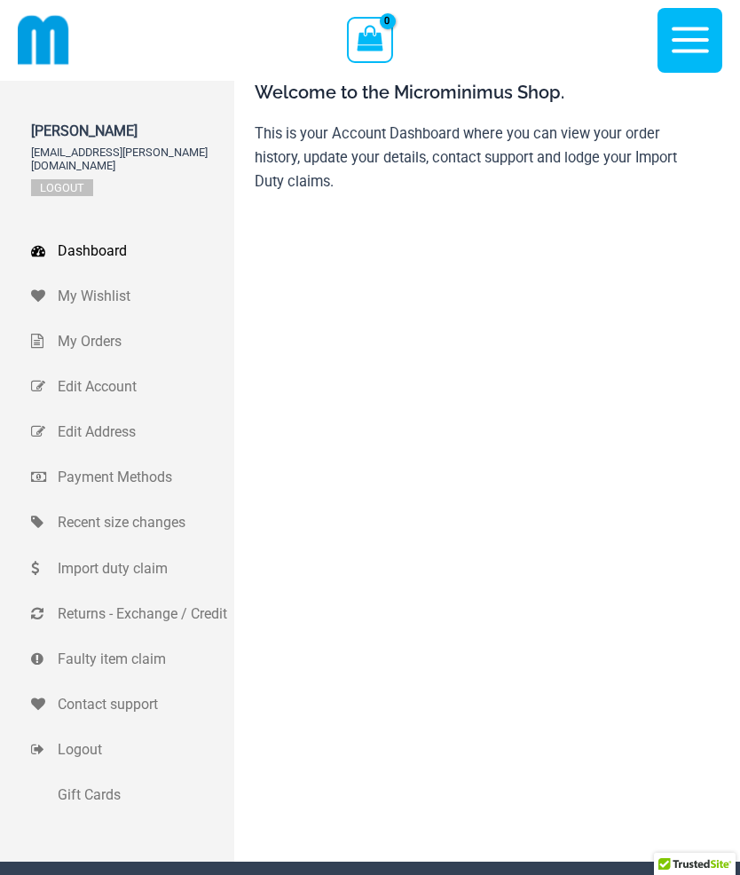
click at [146, 647] on span "Faulty item claim" at bounding box center [144, 659] width 172 height 24
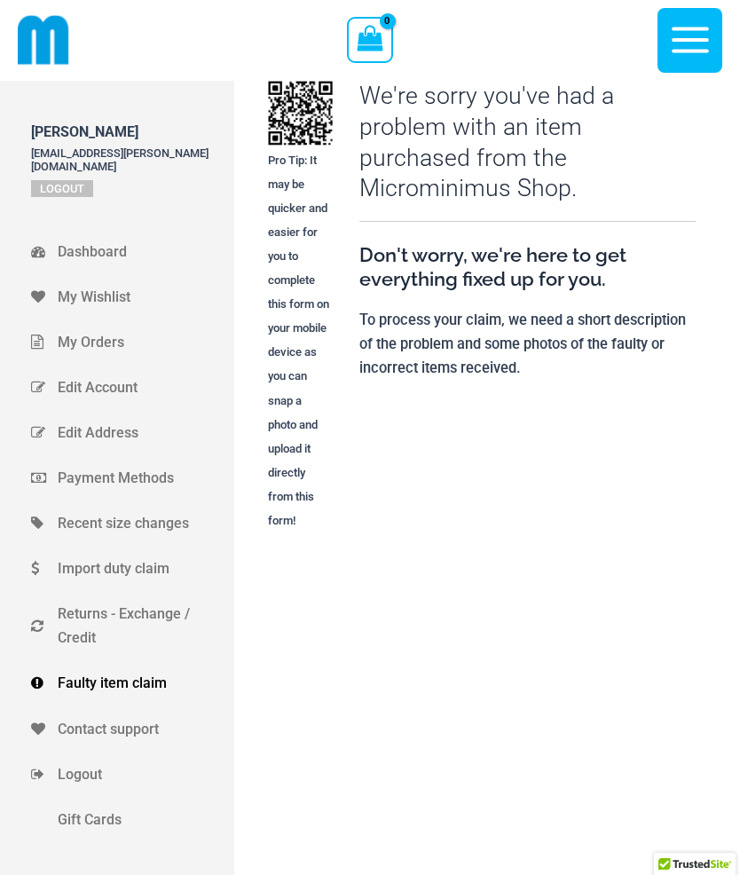
click at [111, 806] on span "Gift Cards" at bounding box center [144, 818] width 172 height 24
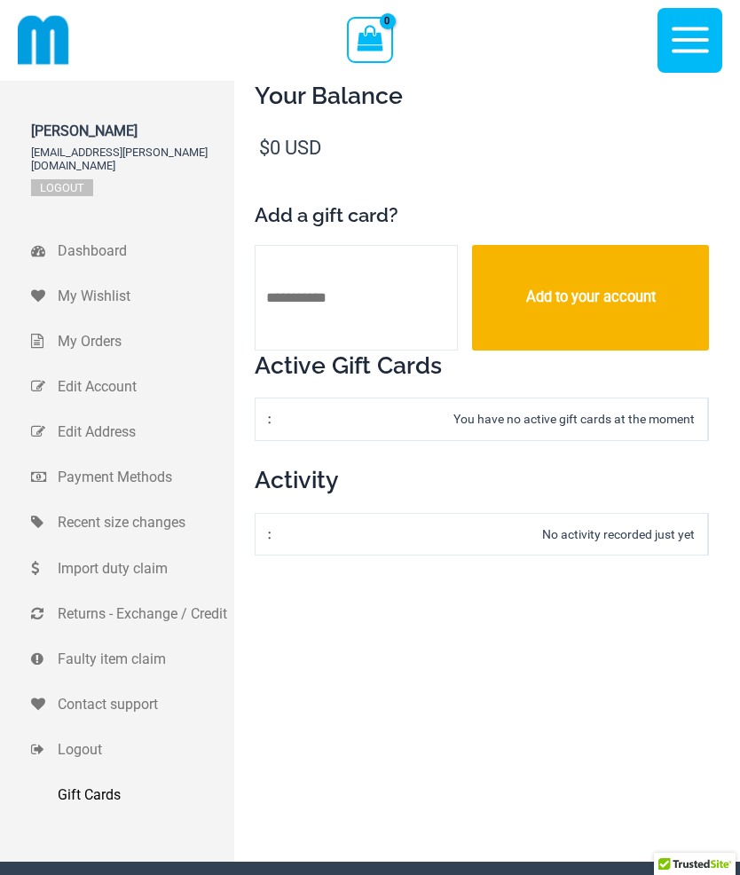
click at [697, 40] on icon "button" at bounding box center [690, 41] width 37 height 26
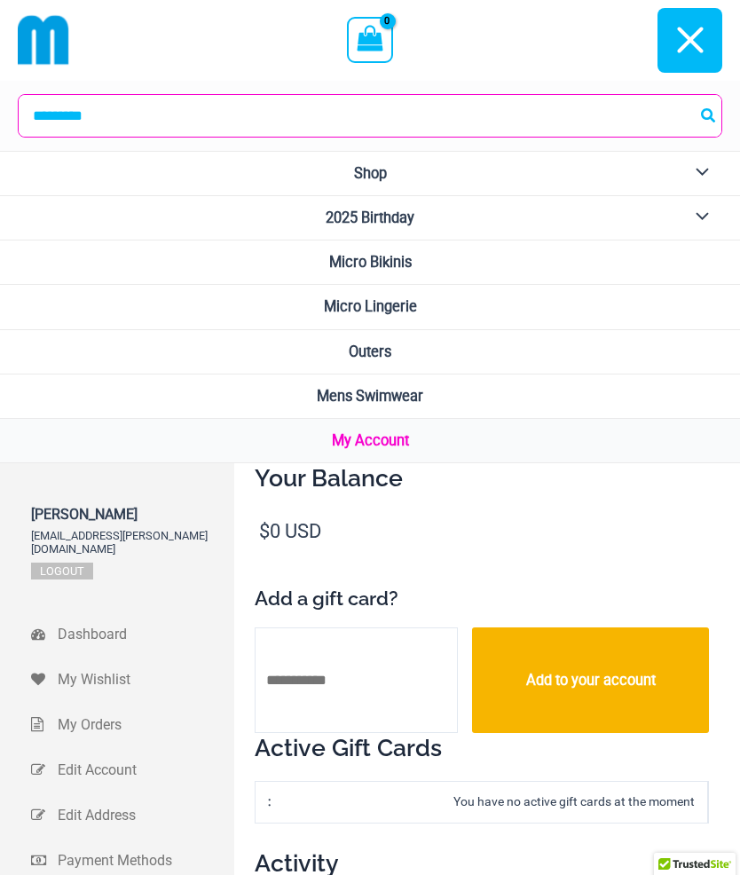
click at [547, 61] on div "Main Menu" at bounding box center [566, 40] width 311 height 81
click at [707, 32] on icon "button" at bounding box center [690, 40] width 44 height 44
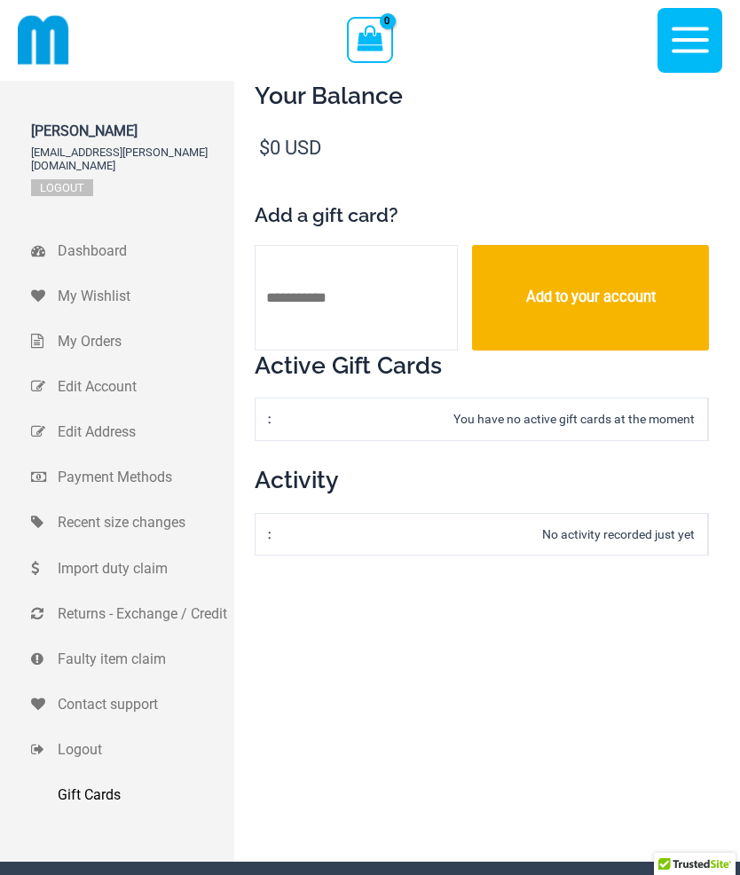
click at [98, 737] on span "Logout" at bounding box center [144, 749] width 172 height 24
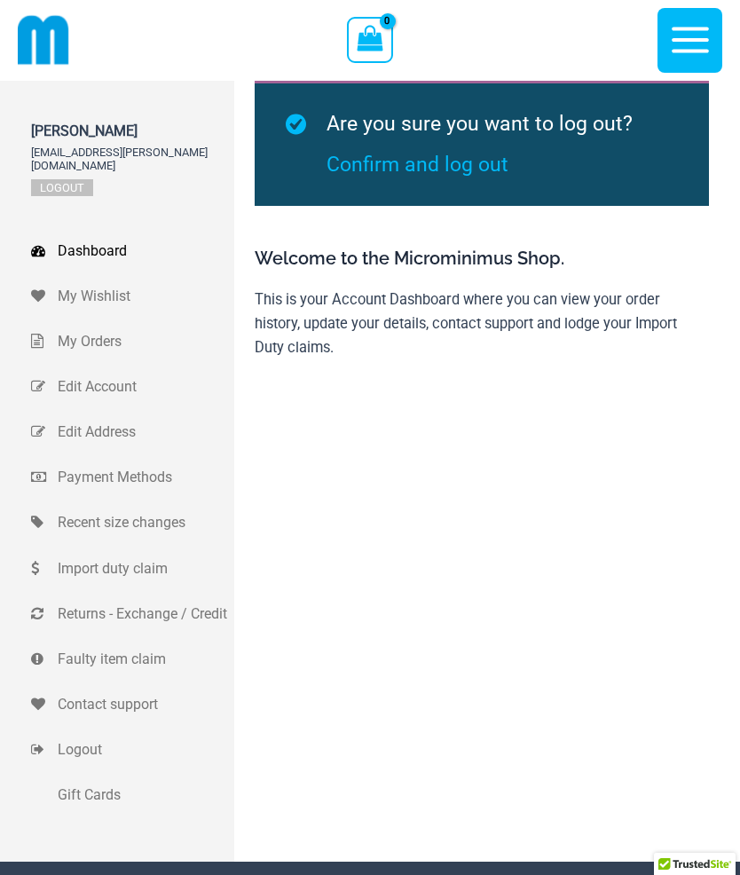
click at [476, 168] on link "Confirm and log out" at bounding box center [418, 165] width 182 height 24
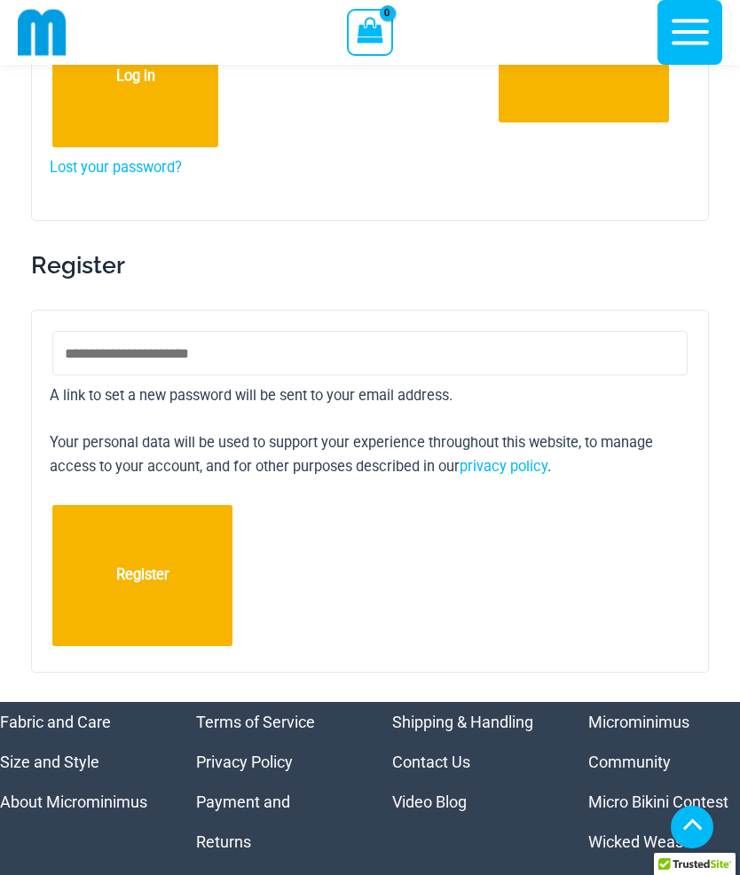
scroll to position [300, 0]
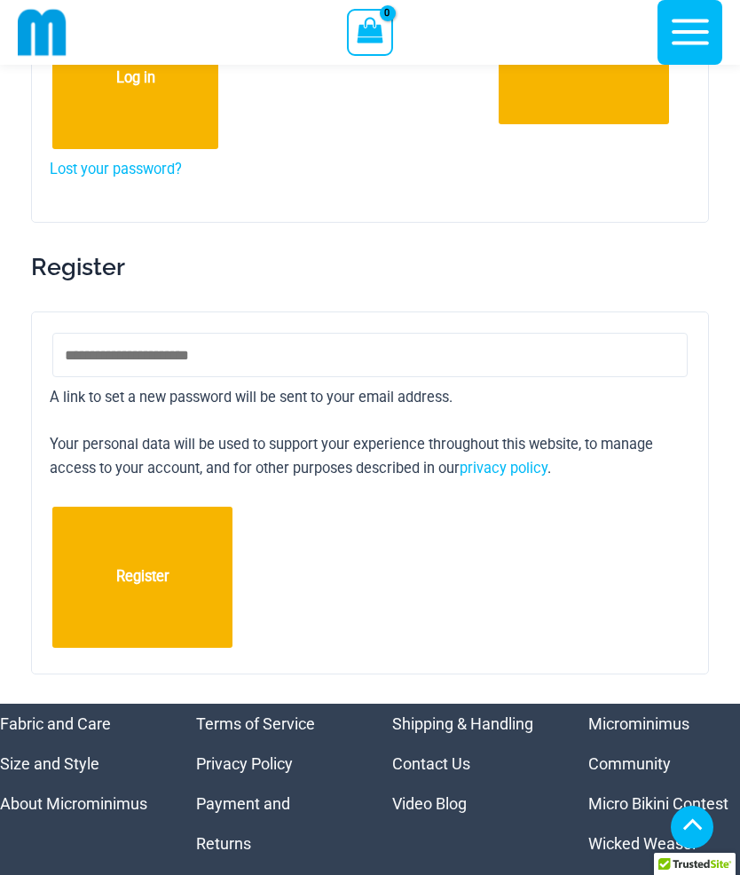
click at [121, 806] on link "About Microminimus" at bounding box center [73, 803] width 147 height 19
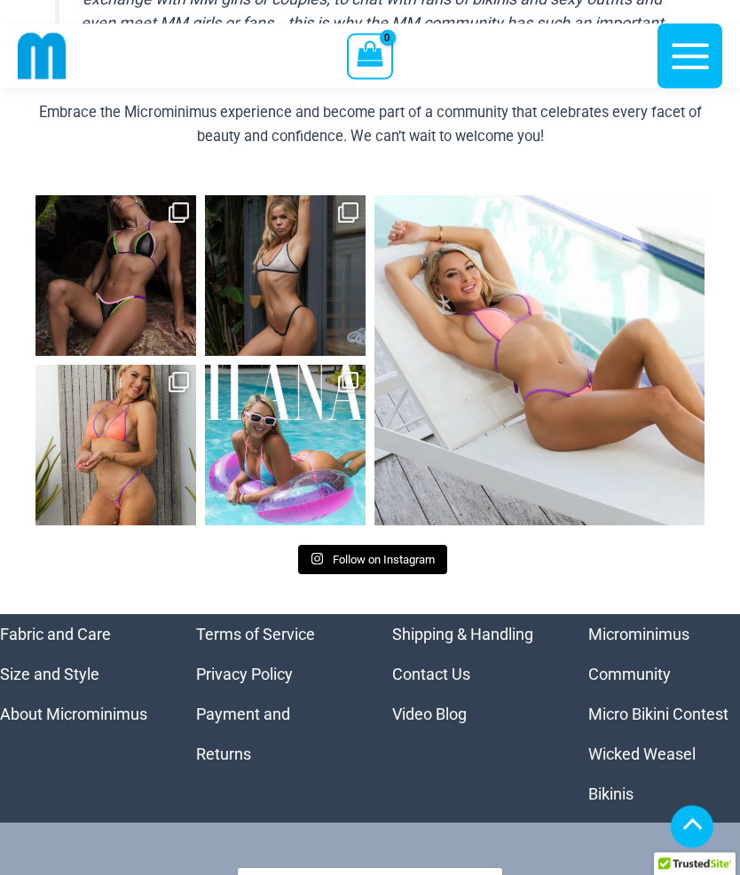
scroll to position [2304, 0]
click at [400, 566] on span "Follow on Instagram" at bounding box center [384, 559] width 102 height 13
